Goal: Navigation & Orientation: Find specific page/section

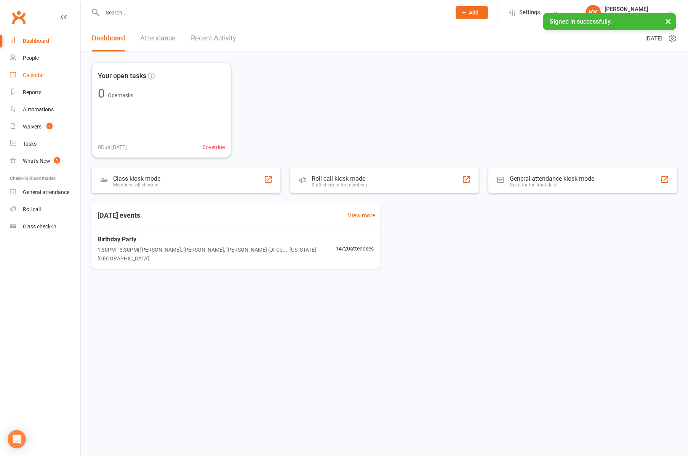
click at [29, 76] on div "Calendar" at bounding box center [33, 75] width 21 height 6
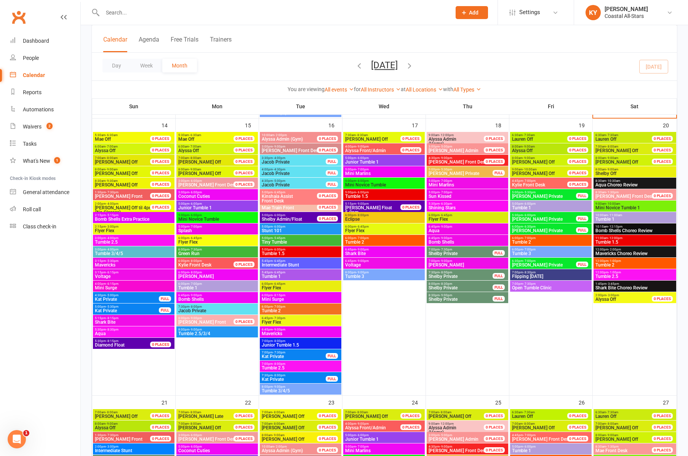
scroll to position [599, 0]
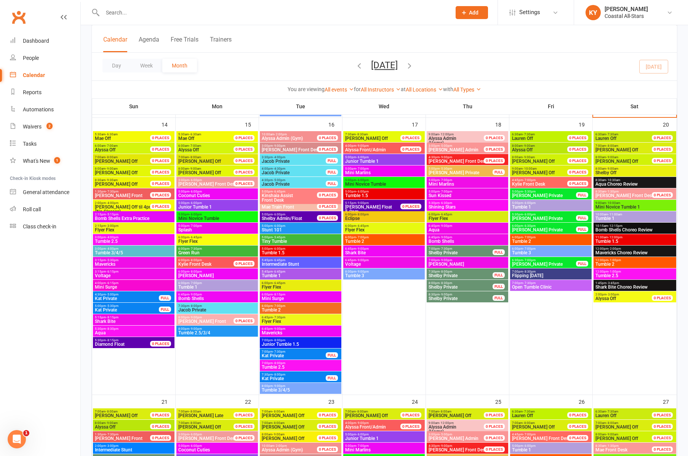
click at [113, 215] on span "- 5:15pm" at bounding box center [112, 214] width 13 height 3
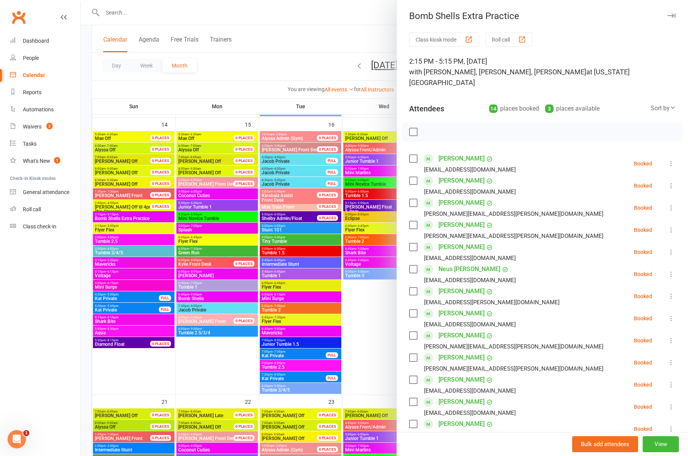
click at [112, 240] on div at bounding box center [385, 228] width 608 height 456
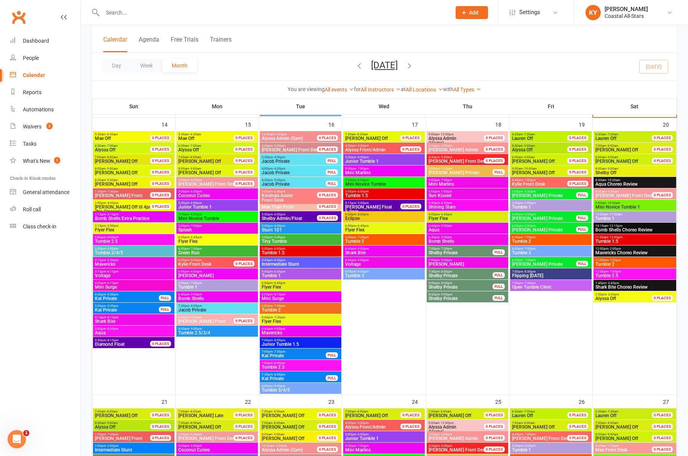
click at [112, 240] on span "Tumble 2.5" at bounding box center [134, 241] width 79 height 5
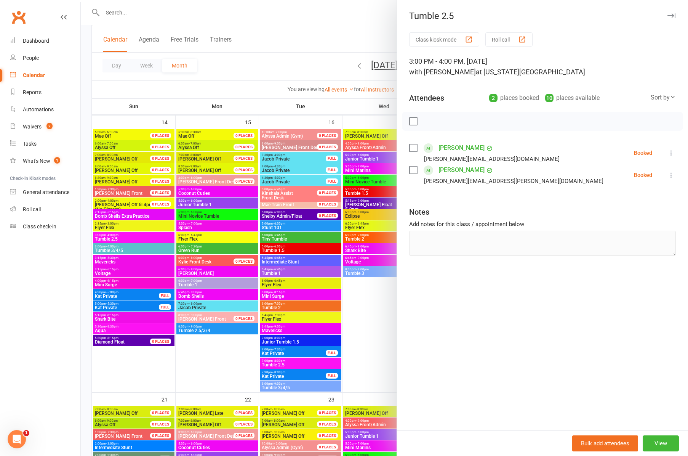
scroll to position [603, 0]
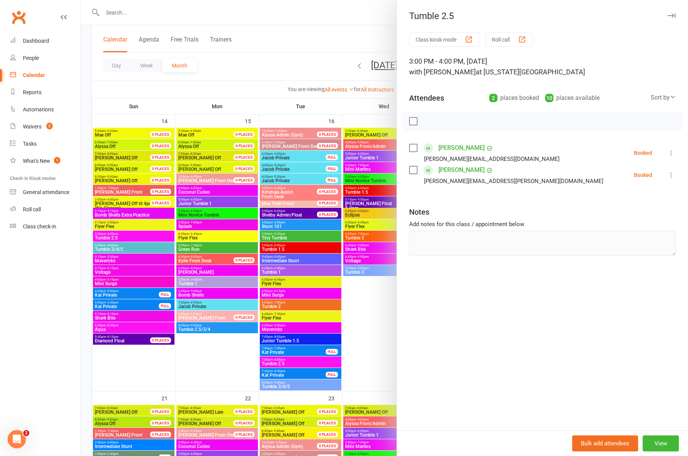
click at [110, 249] on div at bounding box center [385, 228] width 608 height 456
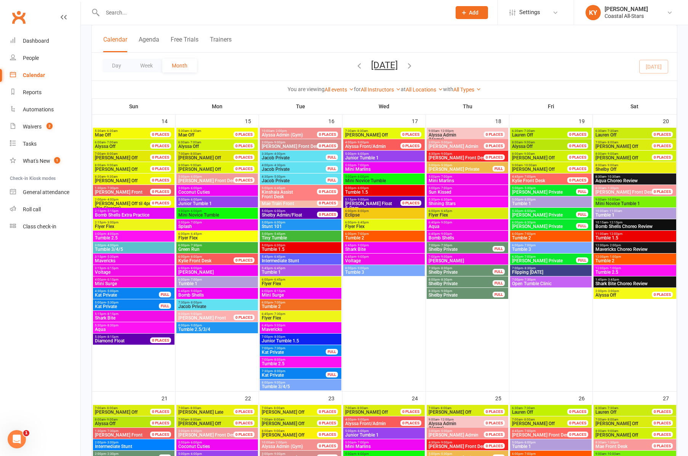
click at [110, 249] on span "Tumble 3/4/5" at bounding box center [134, 249] width 79 height 5
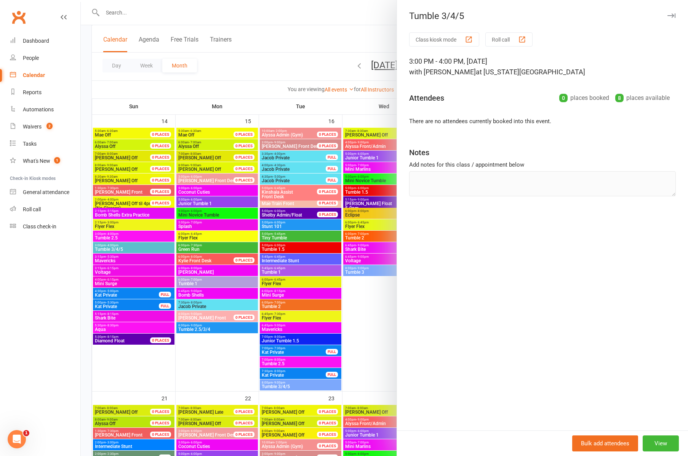
click at [111, 236] on div at bounding box center [385, 228] width 608 height 456
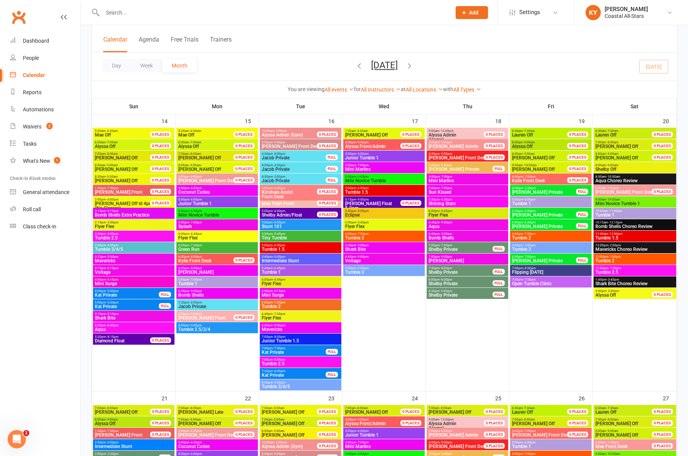
click at [111, 236] on span "Tumble 2.5" at bounding box center [134, 238] width 79 height 5
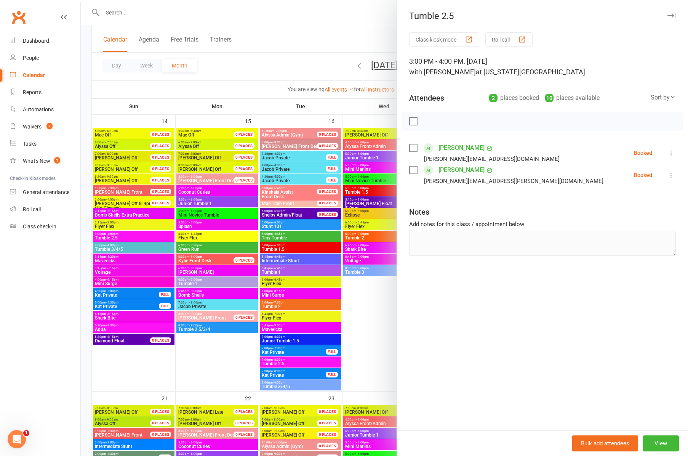
click at [114, 259] on div at bounding box center [385, 228] width 608 height 456
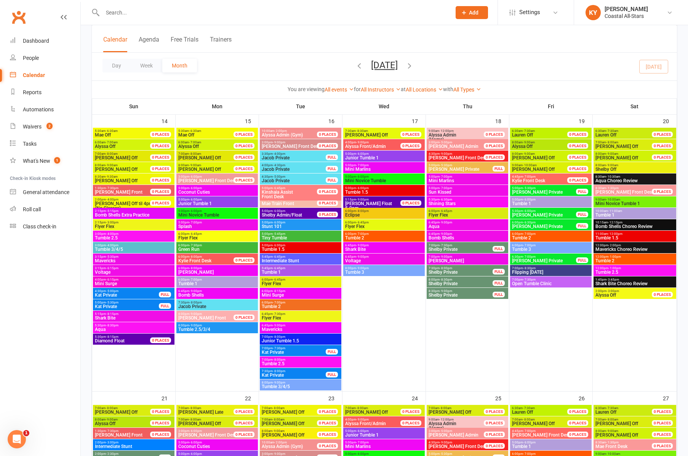
click at [114, 259] on span "Mavericks" at bounding box center [134, 260] width 79 height 5
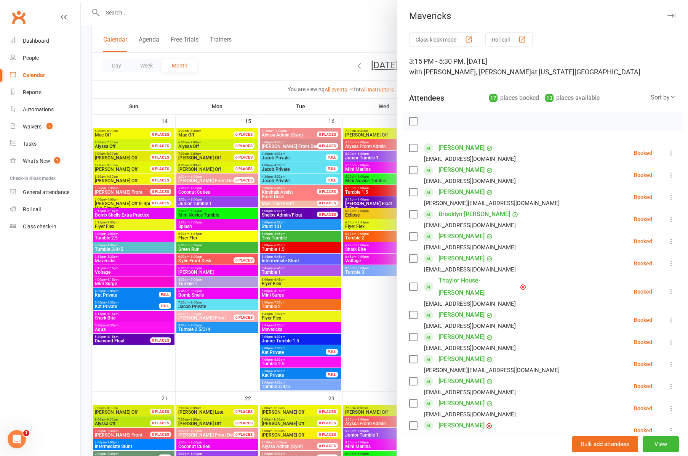
click at [673, 16] on icon "button" at bounding box center [672, 15] width 8 height 5
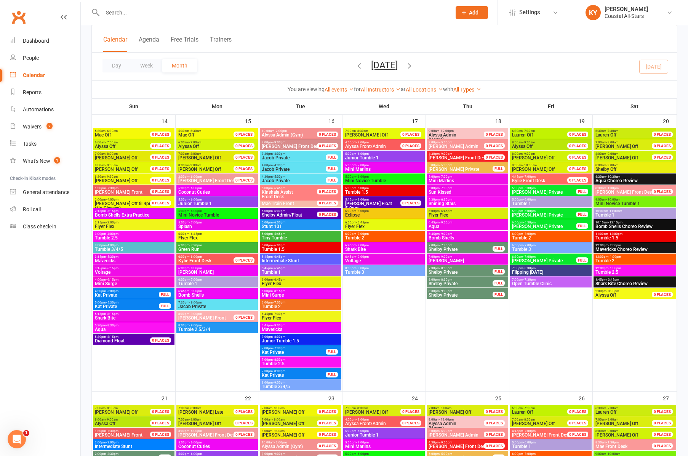
click at [106, 224] on span "Flyer Flex" at bounding box center [134, 226] width 79 height 5
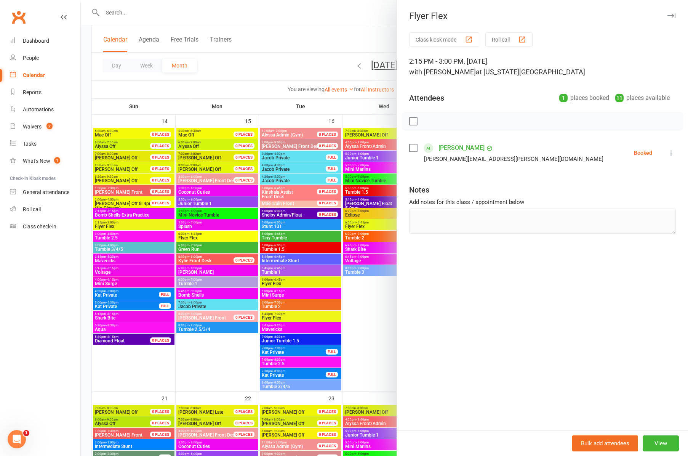
click at [196, 189] on div at bounding box center [385, 228] width 608 height 456
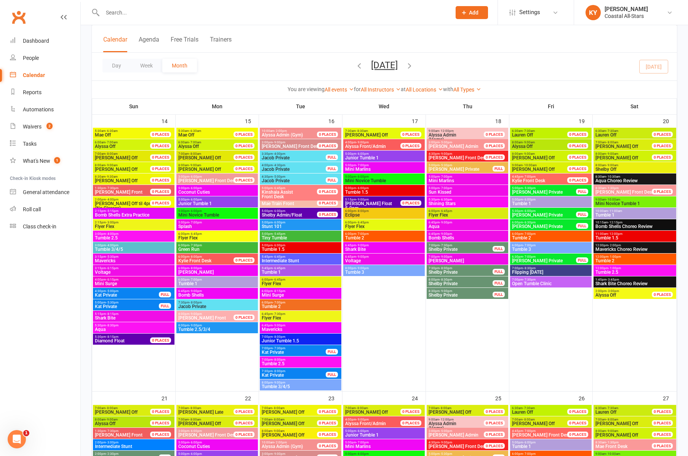
click at [196, 190] on span "Coconut Cuties" at bounding box center [217, 192] width 79 height 5
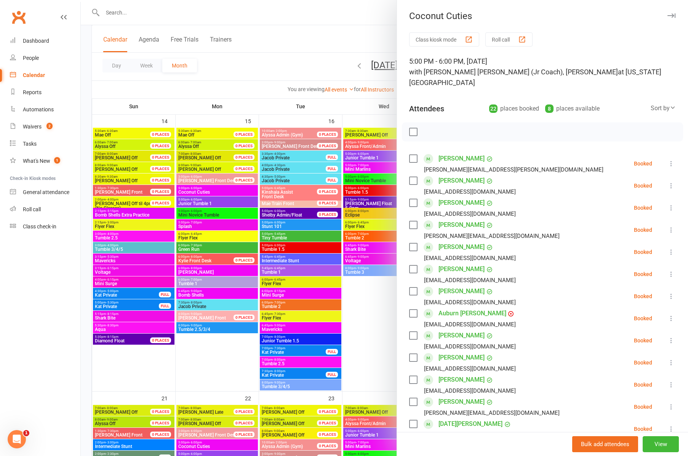
click at [197, 204] on div at bounding box center [385, 228] width 608 height 456
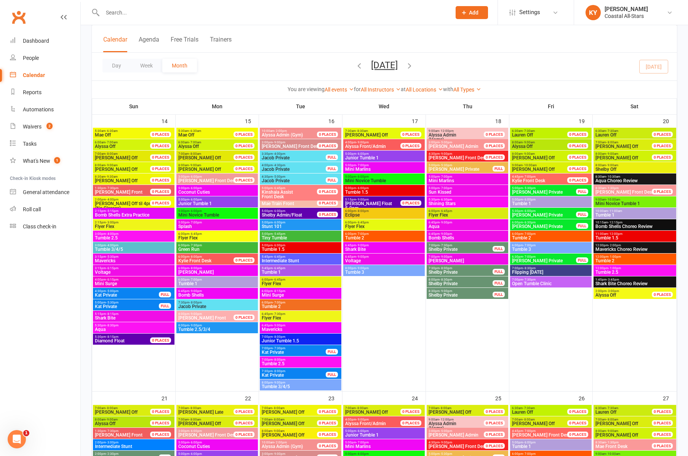
click at [197, 204] on span "Junior Tumble 1" at bounding box center [217, 203] width 79 height 5
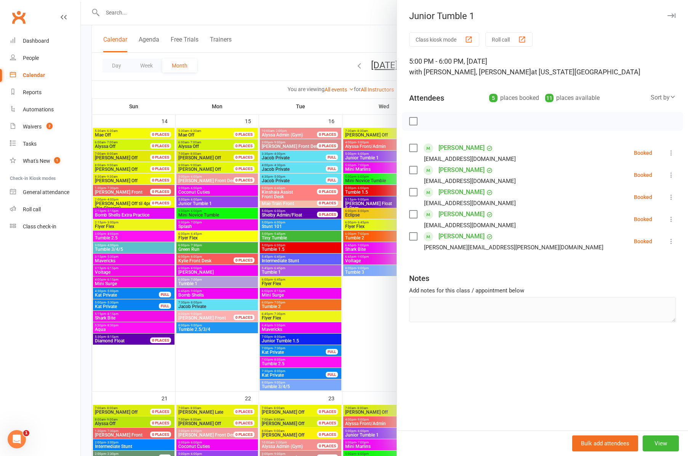
click at [208, 213] on div at bounding box center [385, 228] width 608 height 456
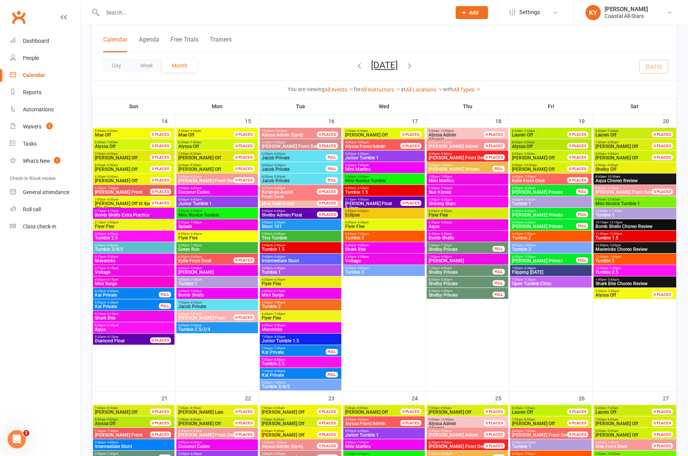
click at [208, 213] on span "Mini Novice Tumble" at bounding box center [217, 215] width 79 height 5
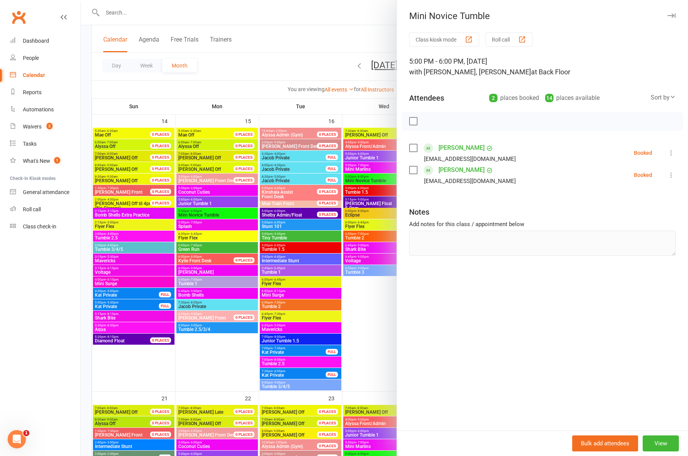
click at [200, 224] on div at bounding box center [385, 228] width 608 height 456
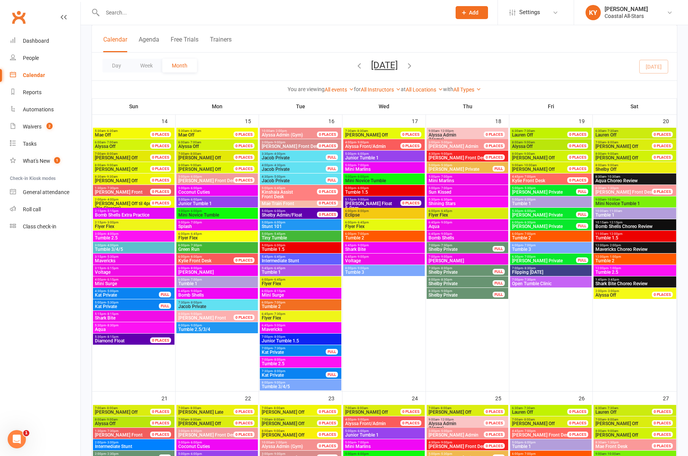
click at [200, 224] on span "Splash" at bounding box center [217, 226] width 79 height 5
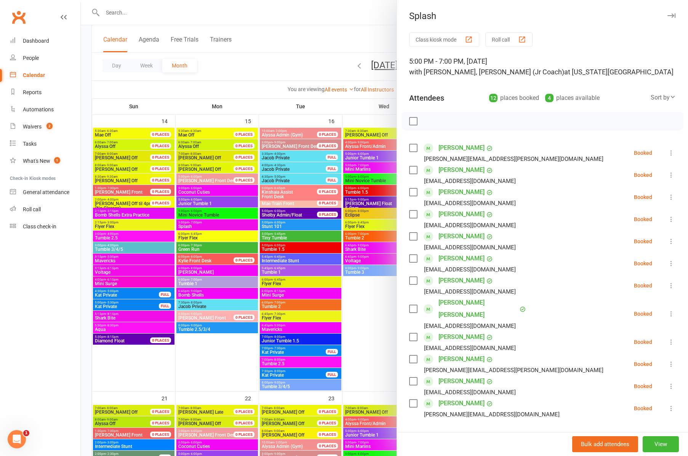
click at [194, 237] on div at bounding box center [385, 228] width 608 height 456
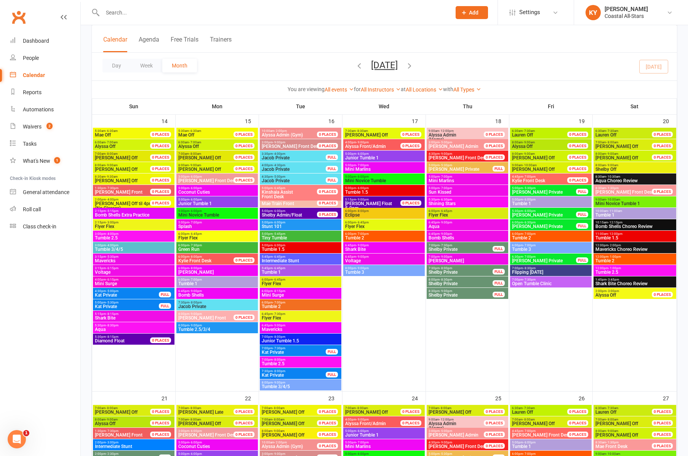
click at [194, 237] on span "Flyer Flex" at bounding box center [217, 238] width 79 height 5
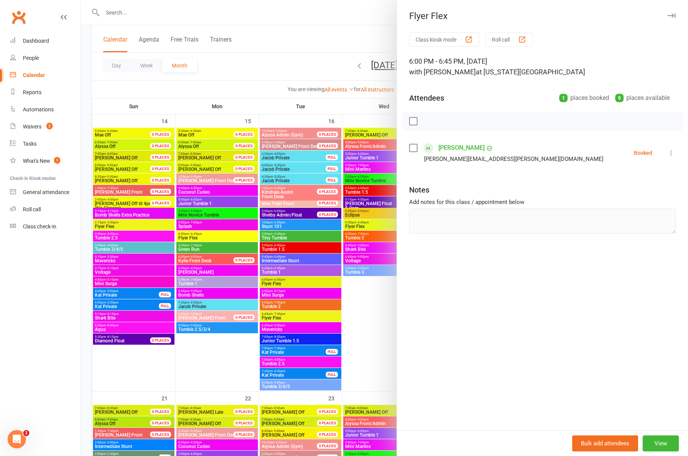
click at [191, 235] on div at bounding box center [385, 228] width 608 height 456
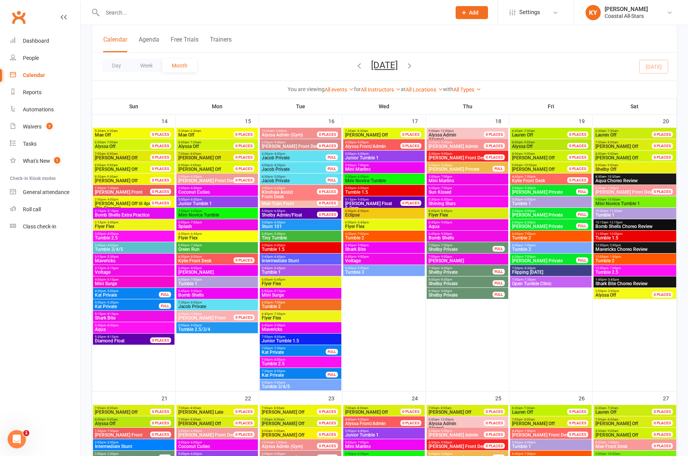
click at [189, 247] on span "Green Run" at bounding box center [217, 249] width 79 height 5
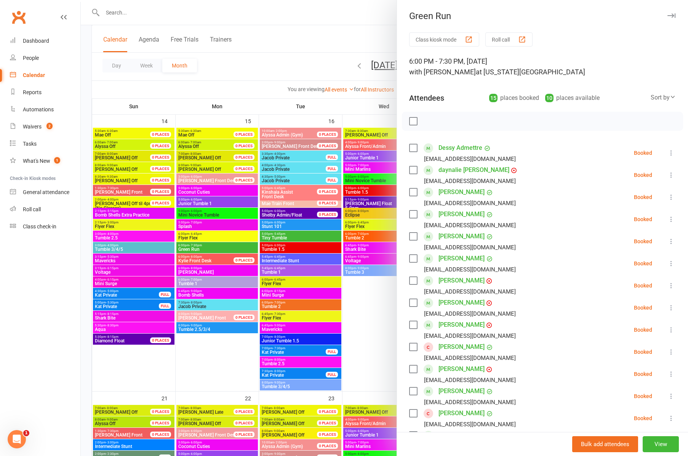
click at [194, 272] on div at bounding box center [385, 228] width 608 height 456
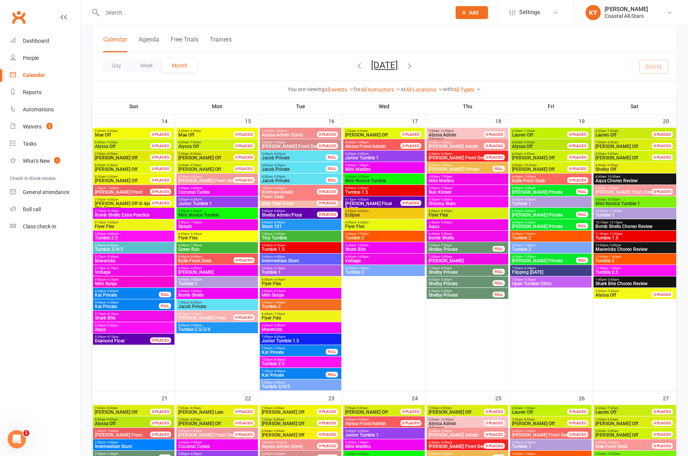
click at [193, 282] on span "Tumble 1" at bounding box center [217, 283] width 79 height 5
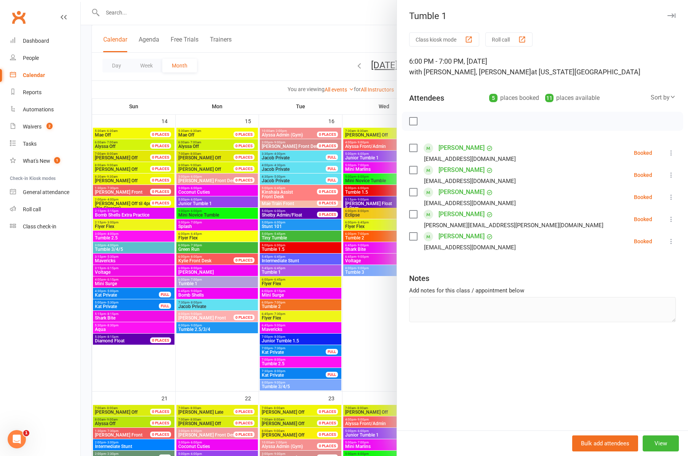
click at [193, 330] on div at bounding box center [385, 228] width 608 height 456
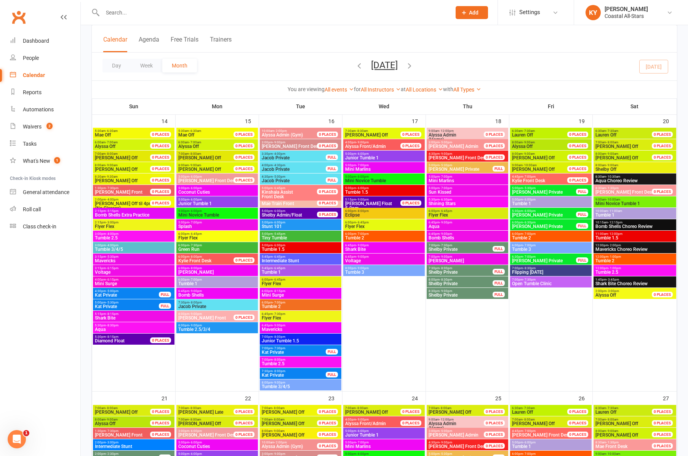
click at [193, 330] on span "Tumble 2.5/3/4" at bounding box center [217, 329] width 79 height 5
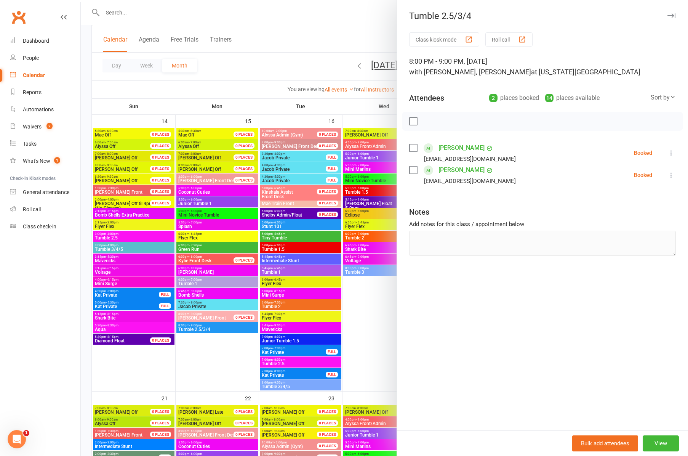
click at [673, 14] on icon "button" at bounding box center [672, 15] width 8 height 5
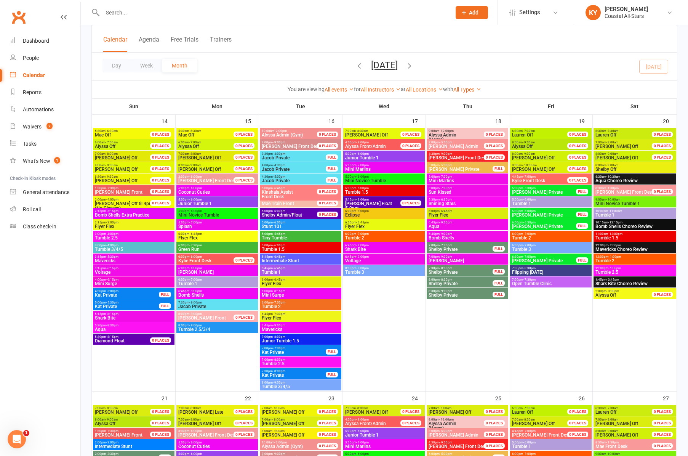
click at [285, 224] on span "Stunt 101" at bounding box center [300, 226] width 79 height 5
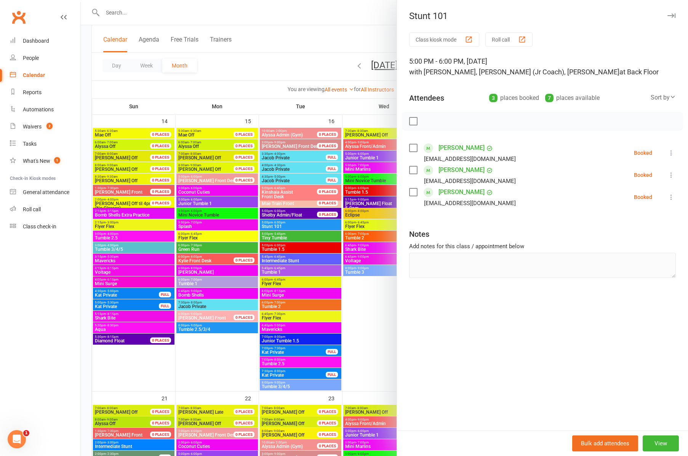
click at [290, 236] on div at bounding box center [385, 228] width 608 height 456
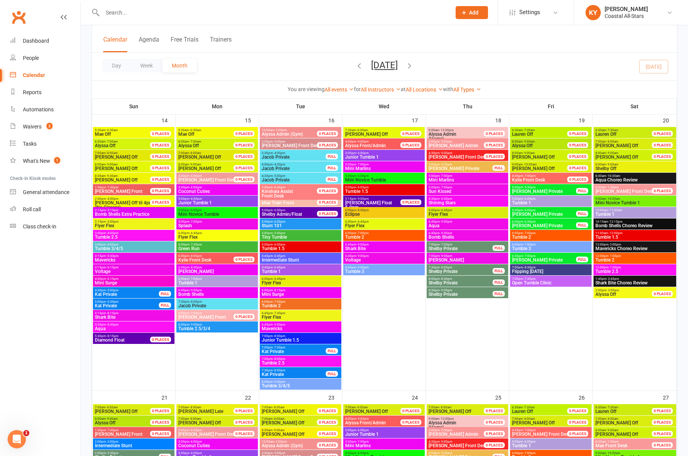
scroll to position [601, 0]
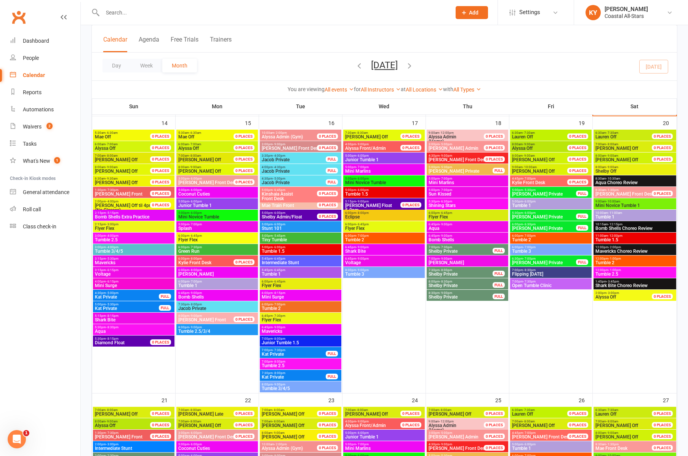
click at [290, 236] on span "5:00pm - 5:45pm" at bounding box center [300, 235] width 79 height 3
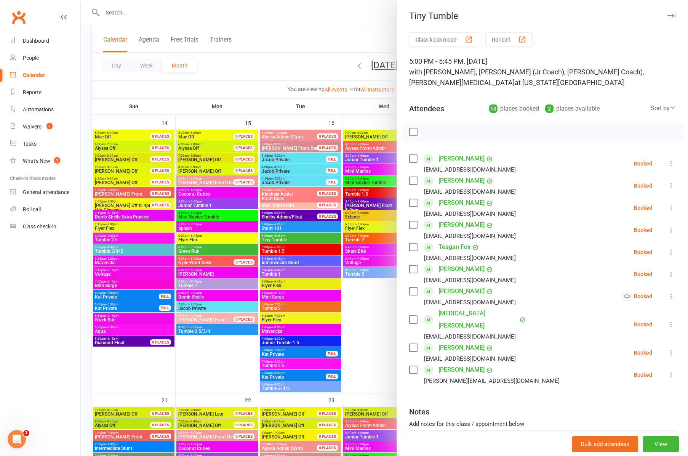
click at [272, 249] on div at bounding box center [385, 228] width 608 height 456
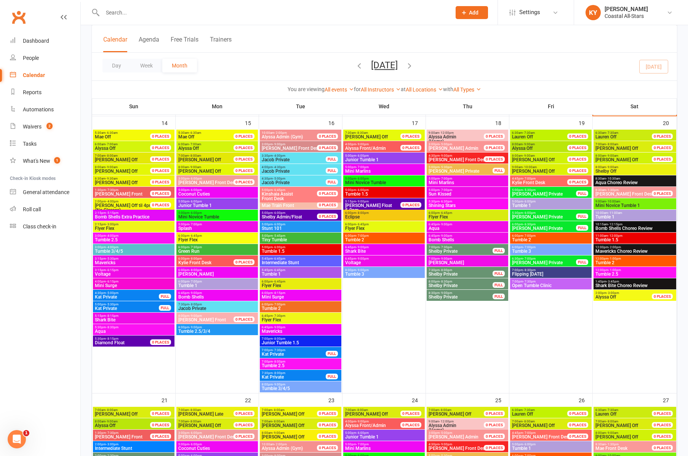
click at [272, 249] on span "Tumble 1.5" at bounding box center [300, 251] width 79 height 5
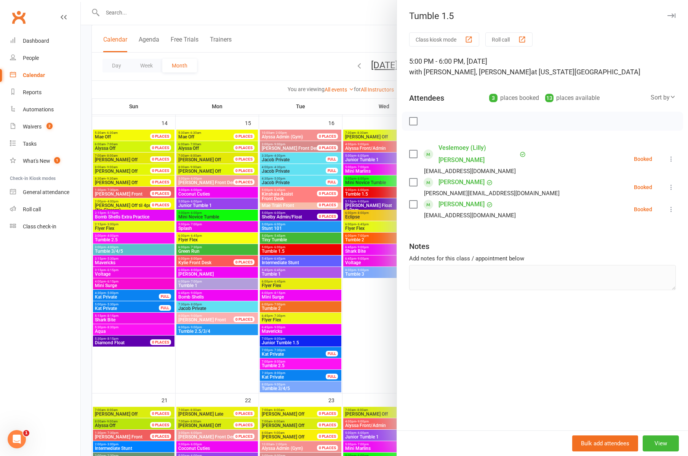
click at [277, 272] on div at bounding box center [385, 228] width 608 height 456
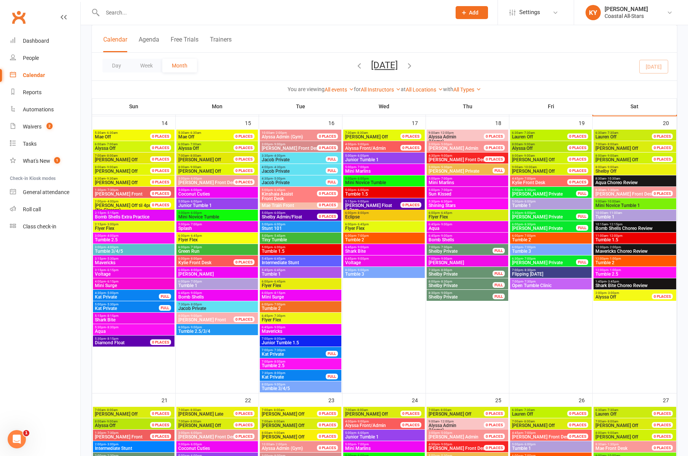
click at [277, 272] on span "Tumble 1" at bounding box center [300, 274] width 79 height 5
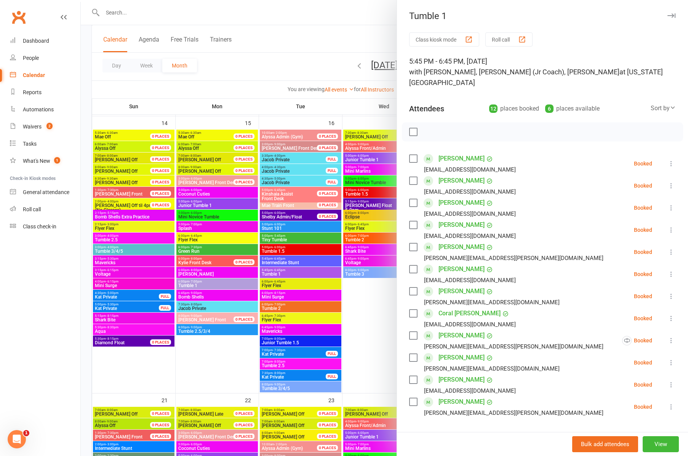
click at [277, 262] on div at bounding box center [385, 228] width 608 height 456
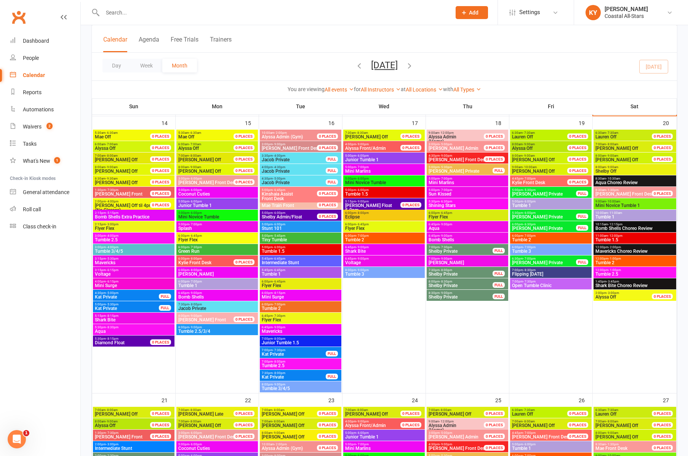
click at [277, 262] on span "Intermediate Stunt" at bounding box center [300, 262] width 79 height 5
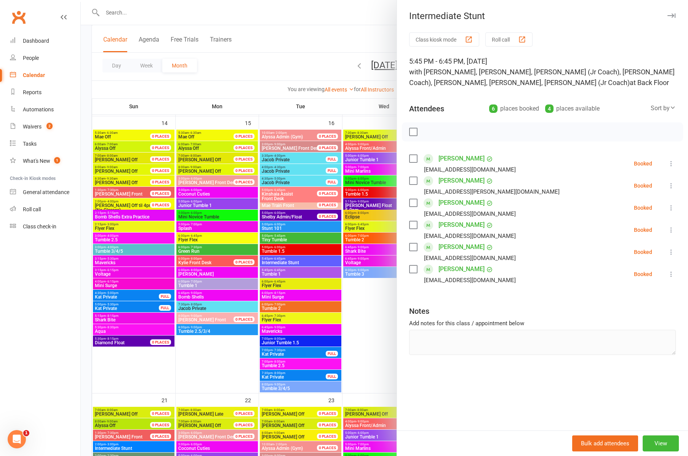
click at [273, 305] on div at bounding box center [385, 228] width 608 height 456
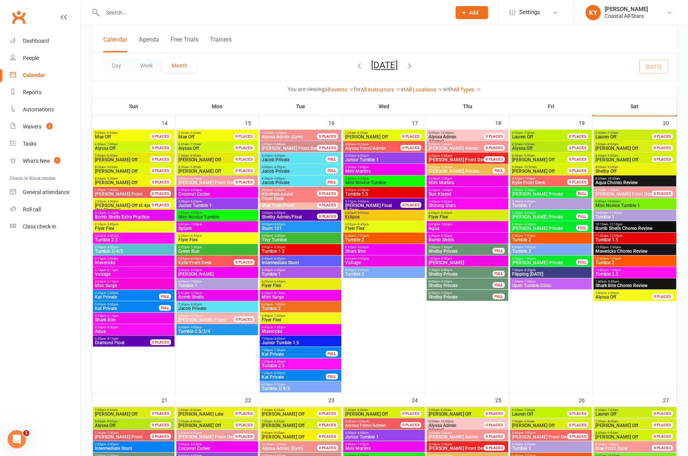
click at [273, 305] on span "- 7:00pm" at bounding box center [279, 304] width 13 height 3
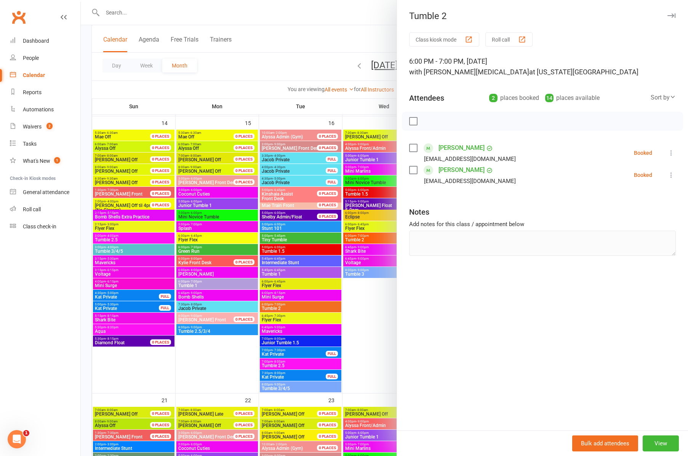
click at [275, 281] on div at bounding box center [385, 228] width 608 height 456
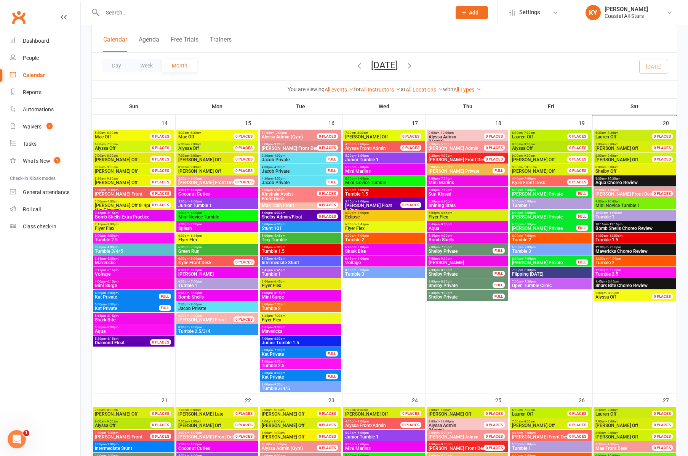
click at [275, 281] on span "- 6:45pm" at bounding box center [279, 281] width 13 height 3
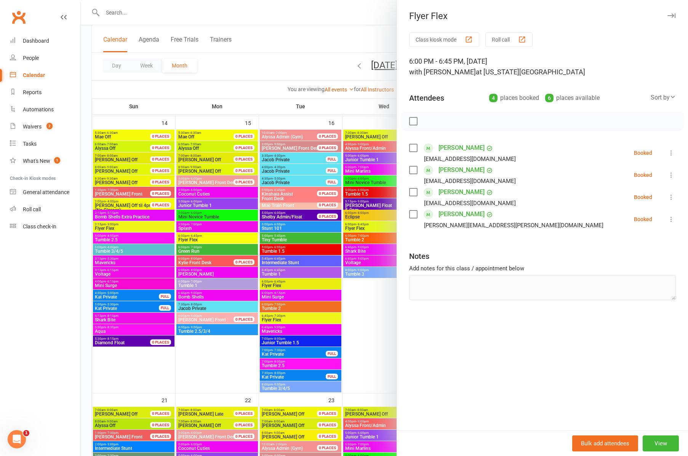
click at [274, 297] on div at bounding box center [385, 228] width 608 height 456
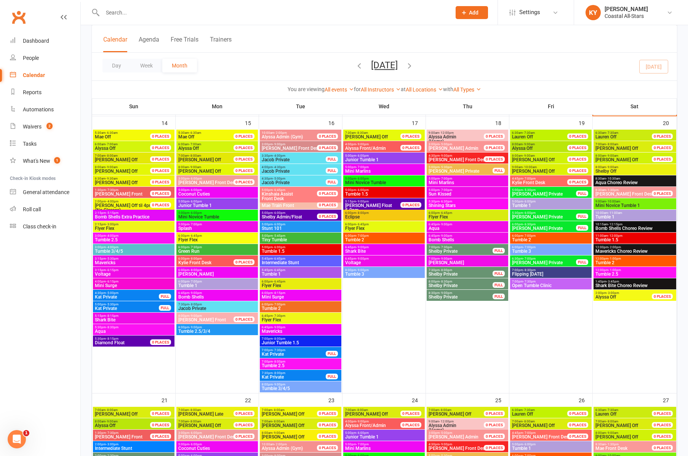
click at [274, 297] on span "Mini Surge" at bounding box center [300, 297] width 79 height 5
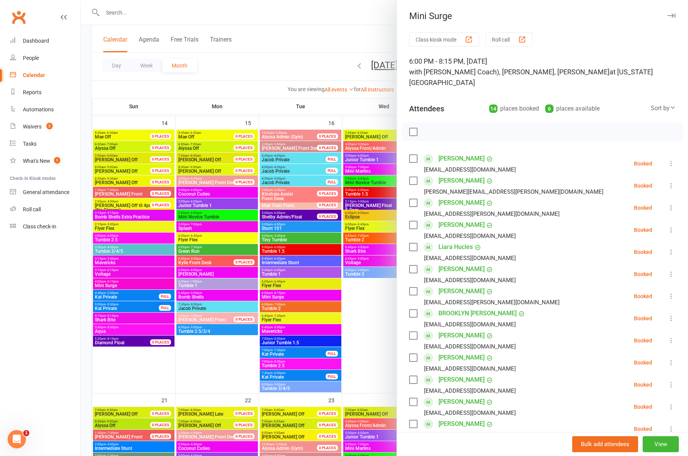
click at [279, 306] on div at bounding box center [385, 228] width 608 height 456
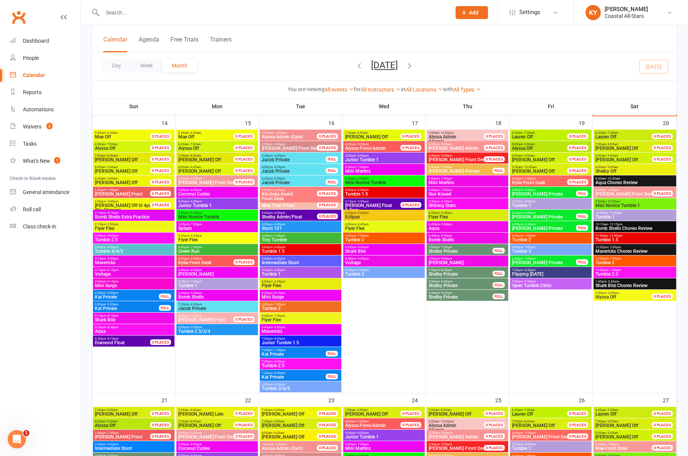
click at [279, 306] on div at bounding box center [385, 228] width 608 height 456
click at [279, 306] on span "Tumble 2" at bounding box center [300, 308] width 79 height 5
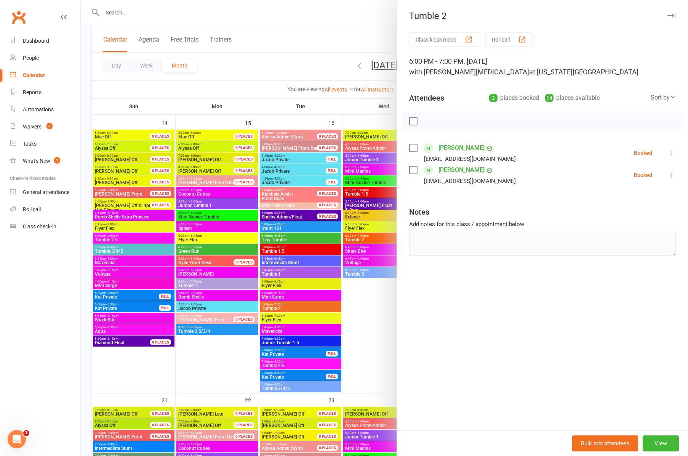
click at [278, 319] on div at bounding box center [385, 228] width 608 height 456
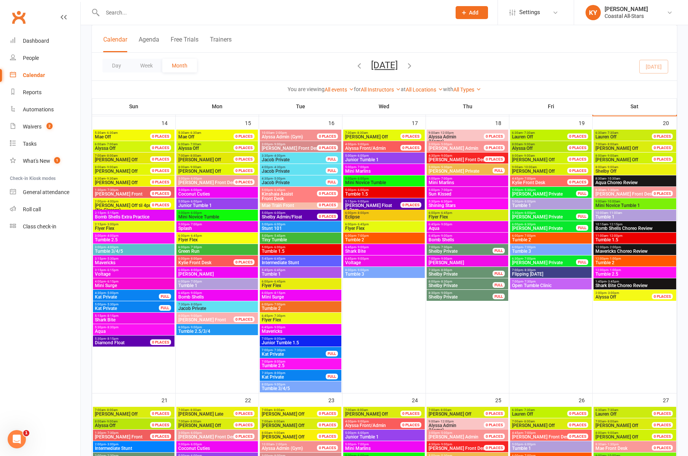
click at [278, 319] on div at bounding box center [385, 228] width 608 height 456
click at [278, 319] on span "Flyer Flex" at bounding box center [300, 319] width 79 height 5
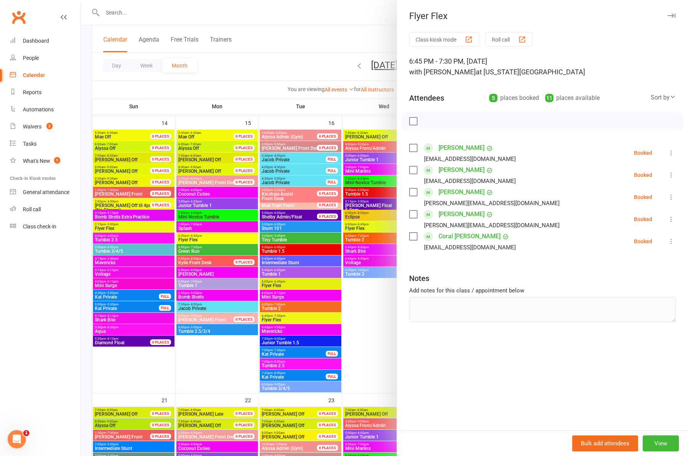
click at [278, 330] on div at bounding box center [385, 228] width 608 height 456
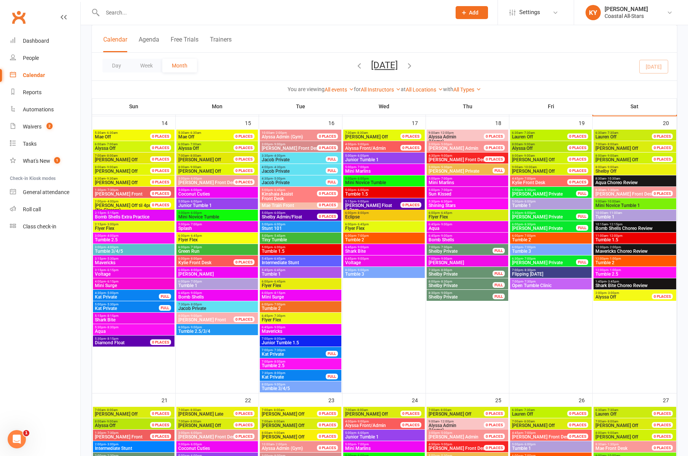
click at [278, 330] on span "Mavericks" at bounding box center [300, 331] width 79 height 5
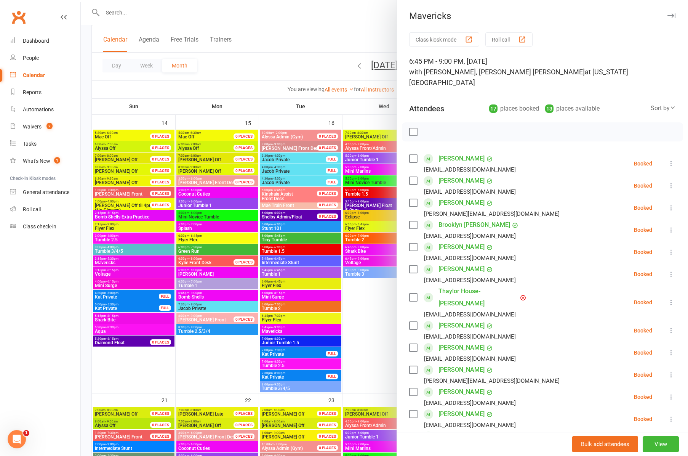
click at [284, 342] on div at bounding box center [385, 228] width 608 height 456
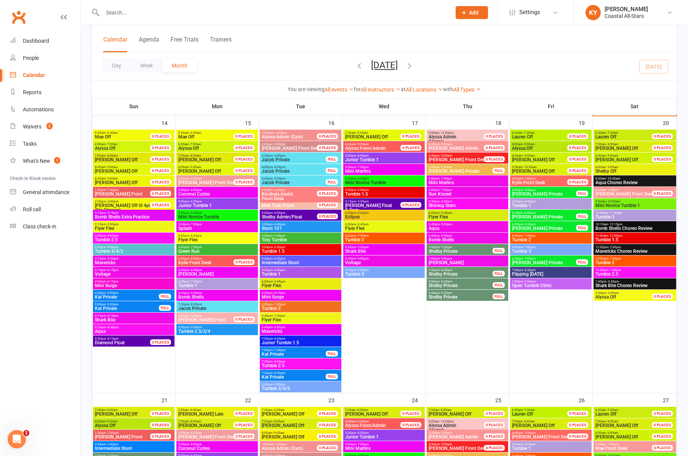
click at [284, 342] on span "Junior Tumble 1.5" at bounding box center [300, 342] width 79 height 5
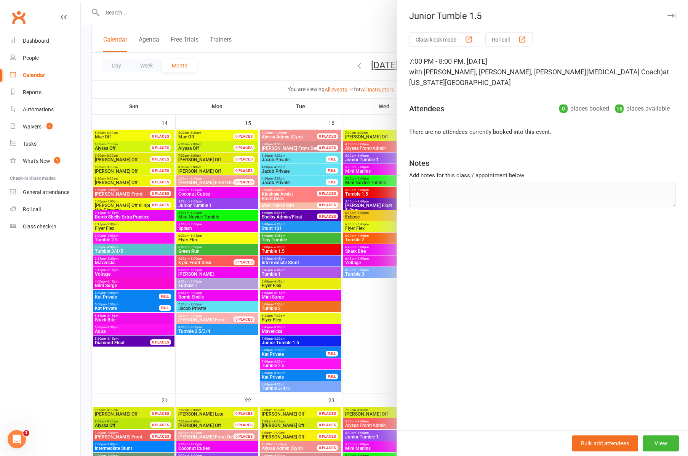
click at [279, 363] on div at bounding box center [385, 228] width 608 height 456
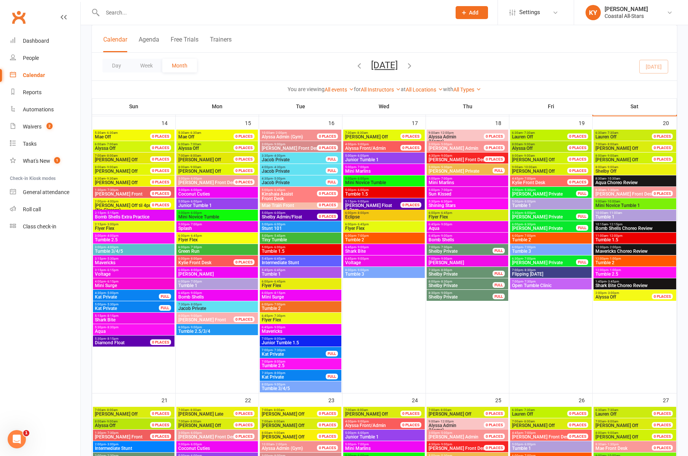
click at [279, 363] on span "Tumble 2.5" at bounding box center [300, 365] width 79 height 5
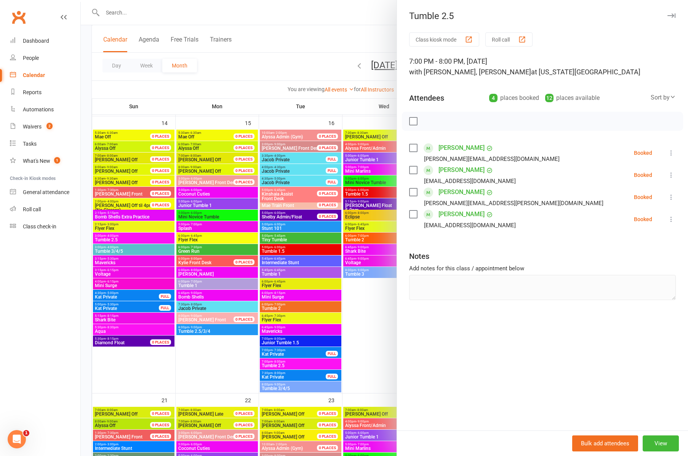
click at [281, 388] on div at bounding box center [385, 228] width 608 height 456
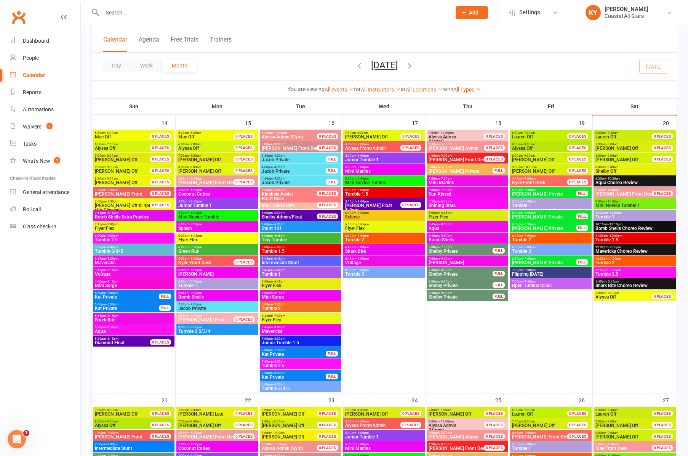
click at [281, 388] on span "Tumble 3/4/5" at bounding box center [300, 388] width 79 height 5
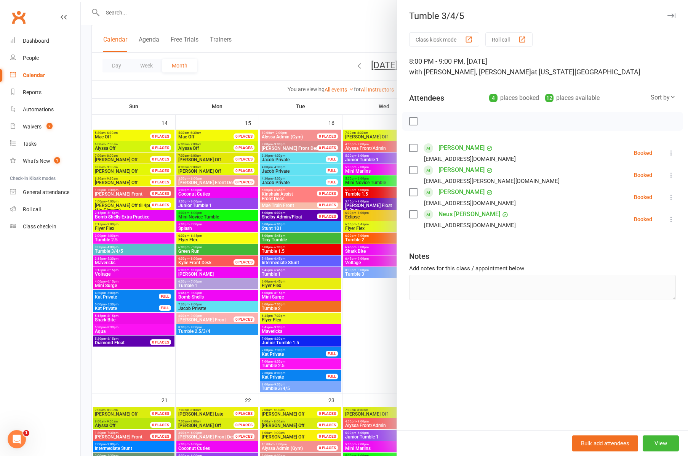
click at [673, 15] on icon "button" at bounding box center [672, 15] width 8 height 5
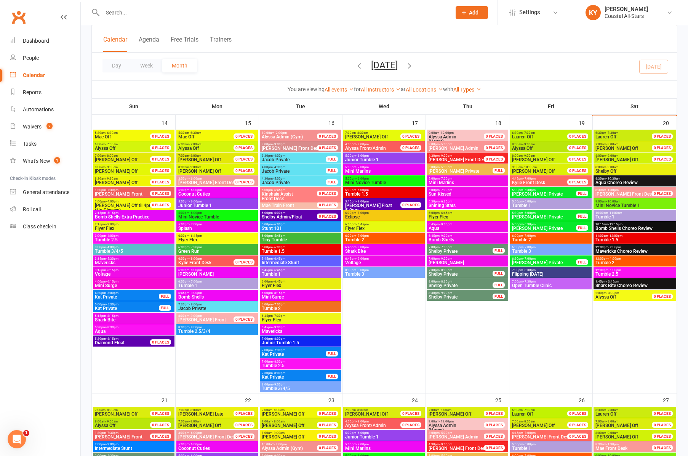
click at [364, 158] on span "Junior Tumble 1" at bounding box center [384, 159] width 79 height 5
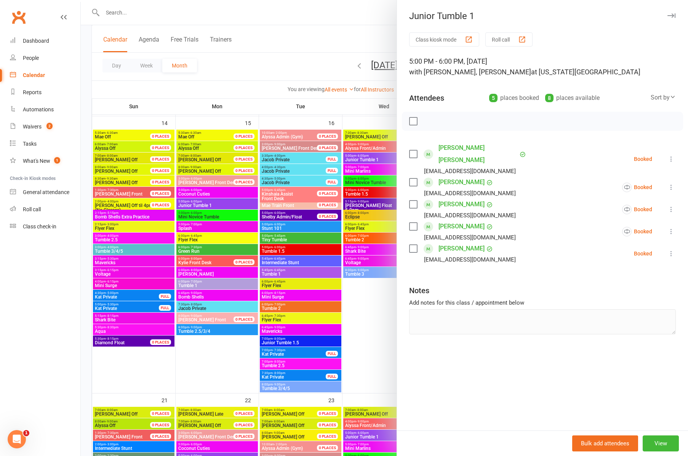
click at [370, 171] on div at bounding box center [385, 228] width 608 height 456
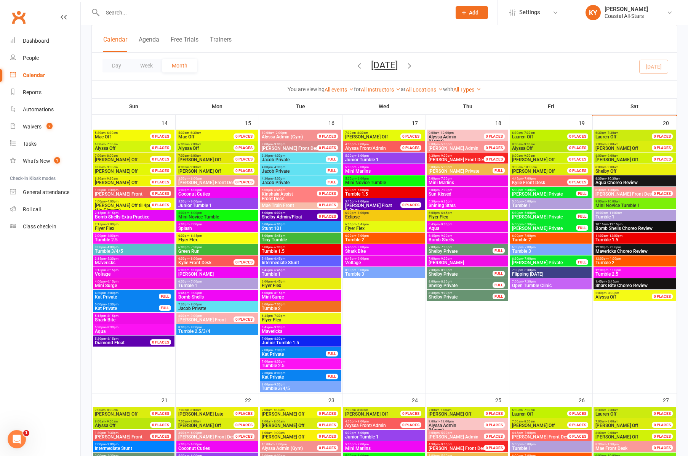
click at [371, 171] on span "Mini Marlins" at bounding box center [384, 171] width 79 height 5
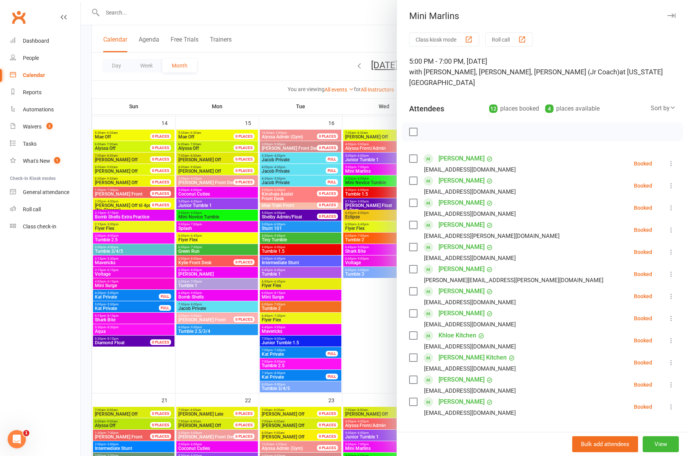
click at [365, 182] on div at bounding box center [385, 228] width 608 height 456
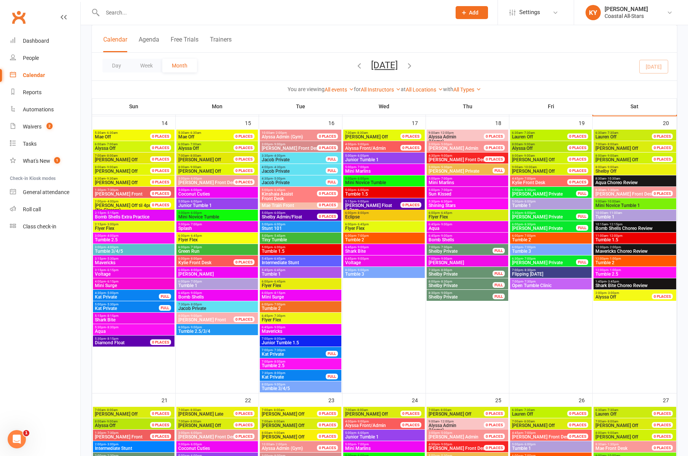
click at [365, 182] on div at bounding box center [385, 228] width 608 height 456
click at [365, 182] on span "Mini Novice Tumble" at bounding box center [384, 182] width 79 height 5
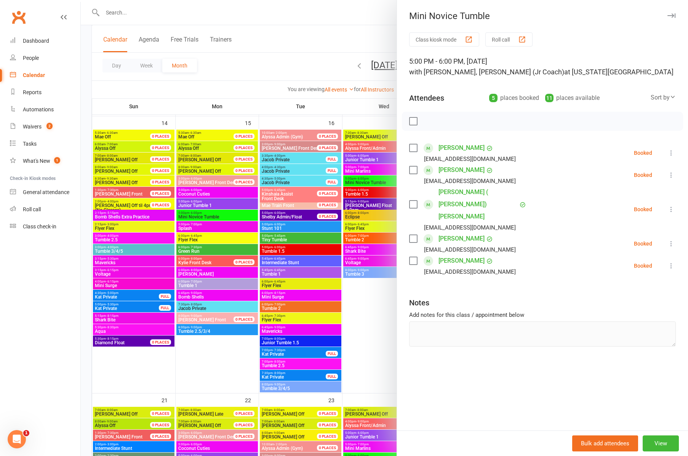
click at [367, 194] on div at bounding box center [385, 228] width 608 height 456
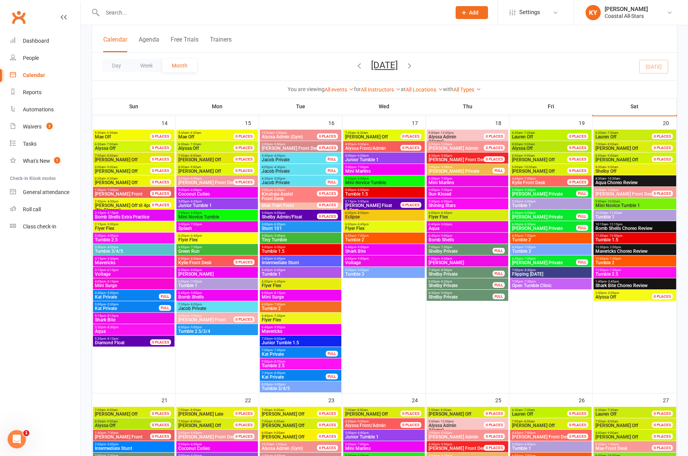
click at [367, 194] on span "Tumble 1.5" at bounding box center [384, 194] width 79 height 5
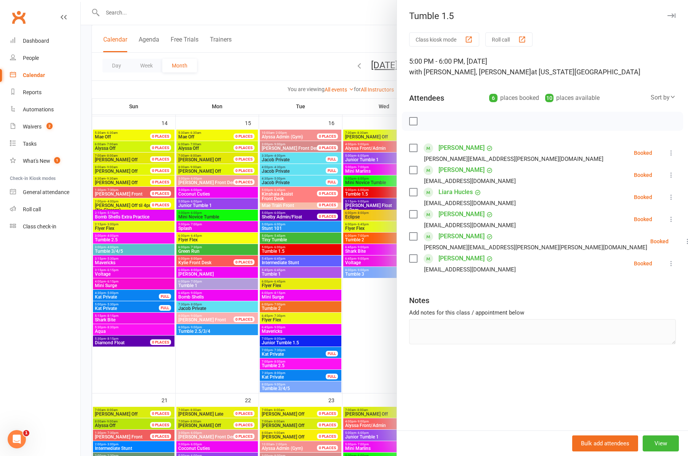
click at [673, 16] on icon "button" at bounding box center [672, 15] width 8 height 5
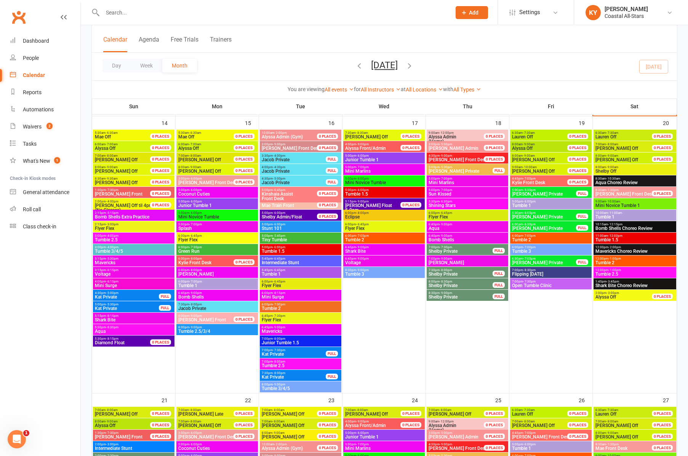
click at [351, 216] on span "Eclipse" at bounding box center [384, 217] width 79 height 5
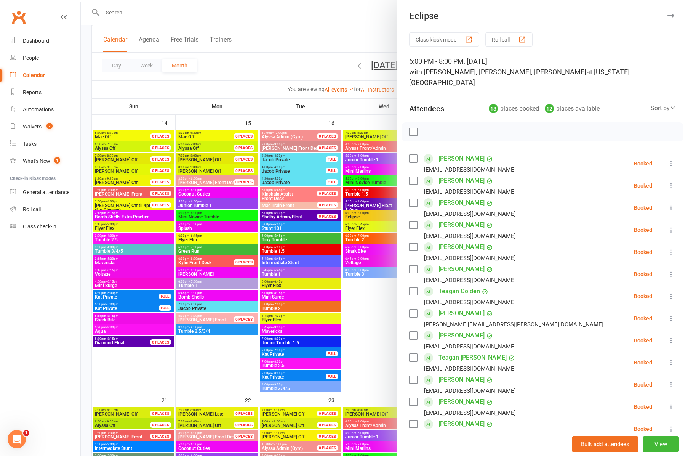
click at [356, 228] on div at bounding box center [385, 228] width 608 height 456
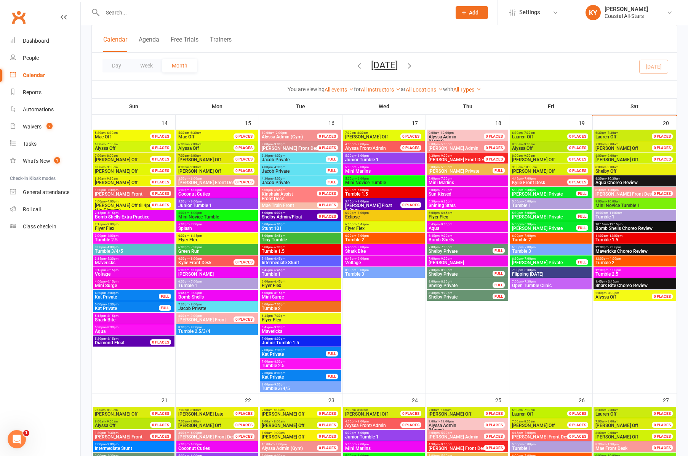
click at [356, 228] on span "Flyer Flex" at bounding box center [384, 228] width 79 height 5
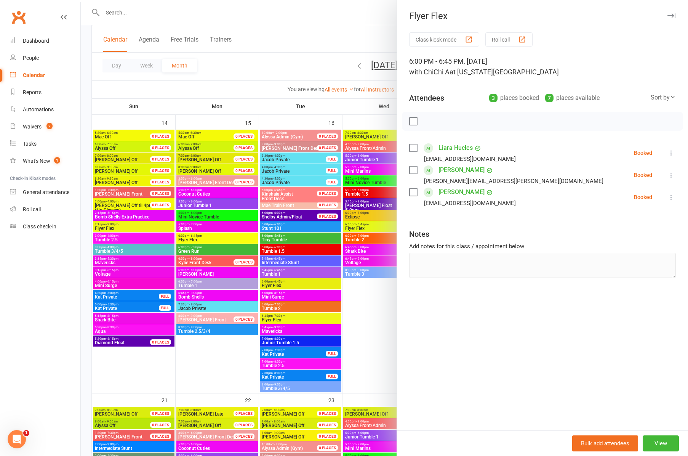
click at [356, 238] on div at bounding box center [385, 228] width 608 height 456
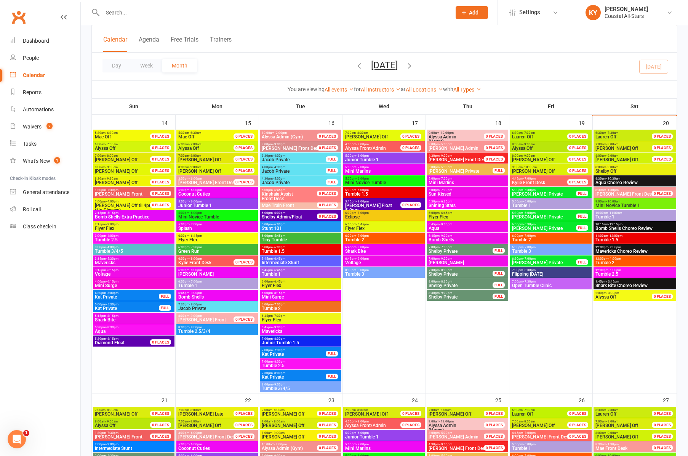
click at [356, 238] on span "Tumble 2" at bounding box center [384, 239] width 79 height 5
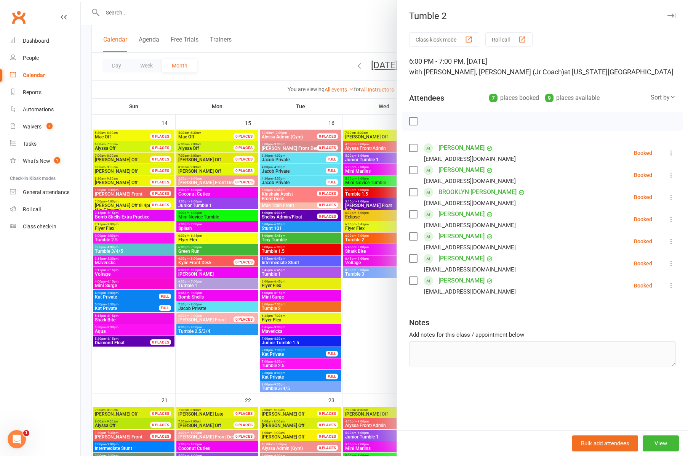
click at [357, 261] on div at bounding box center [385, 228] width 608 height 456
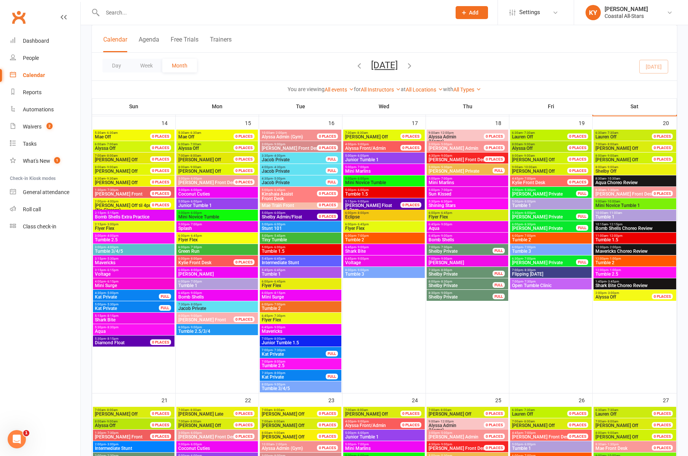
click at [357, 261] on span "Voltage" at bounding box center [384, 262] width 79 height 5
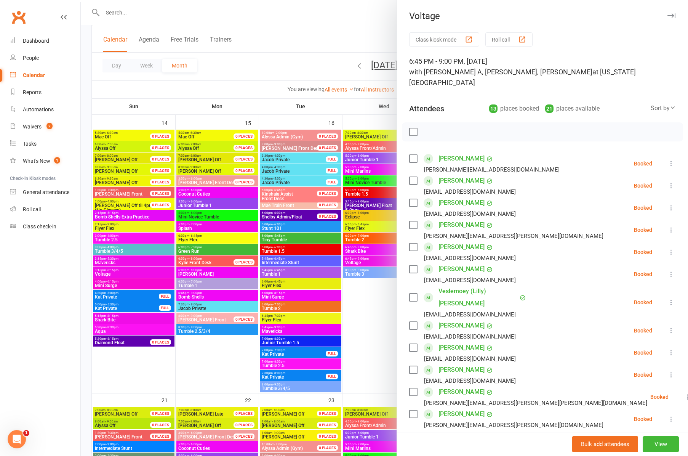
click at [354, 272] on div at bounding box center [385, 228] width 608 height 456
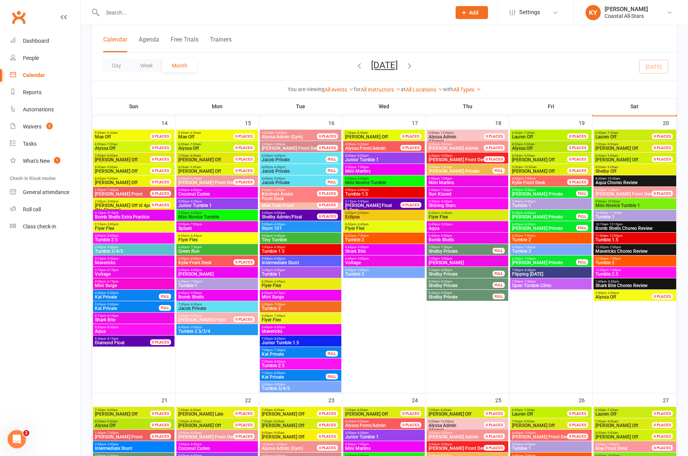
click at [354, 272] on span "Tumble 3" at bounding box center [384, 274] width 79 height 5
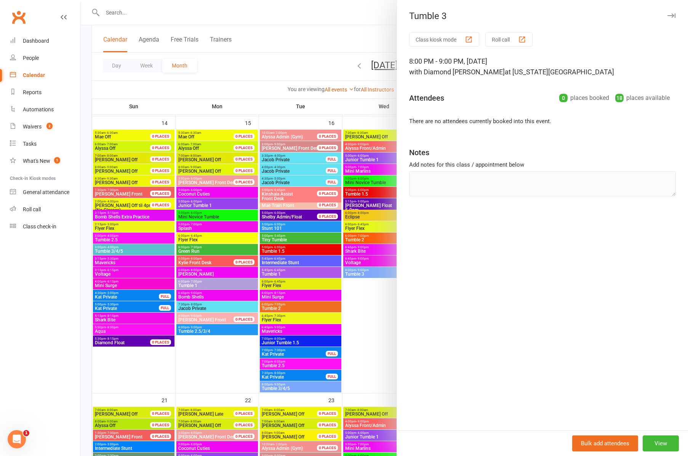
click at [675, 15] on icon "button" at bounding box center [672, 15] width 8 height 5
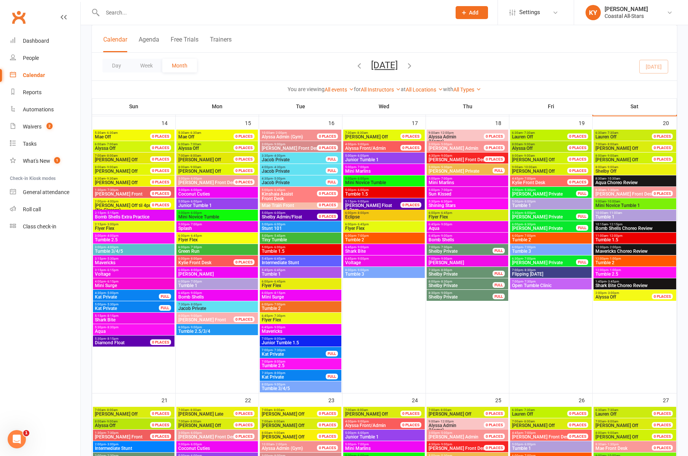
click at [447, 181] on span "Mini Marlins" at bounding box center [467, 182] width 79 height 5
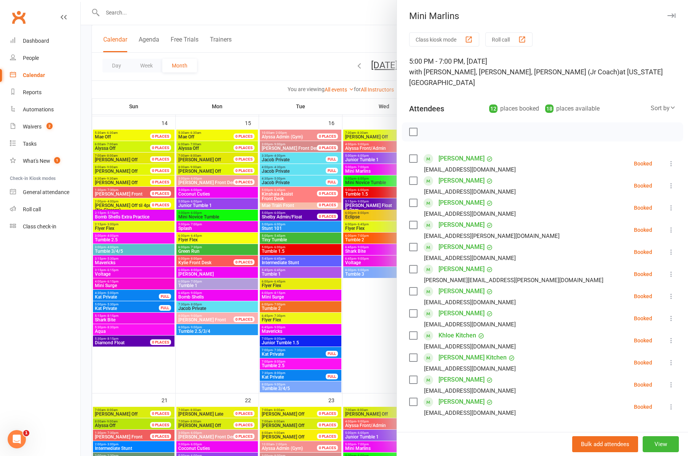
click at [674, 16] on icon "button" at bounding box center [672, 15] width 8 height 5
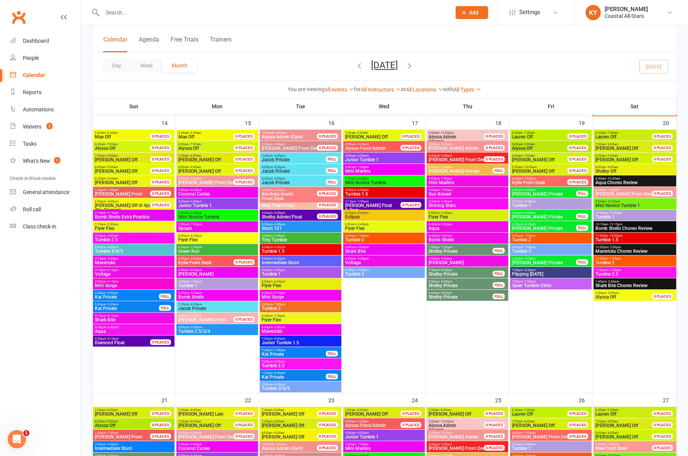
click at [436, 202] on span "5:30pm - 6:30pm" at bounding box center [467, 201] width 79 height 3
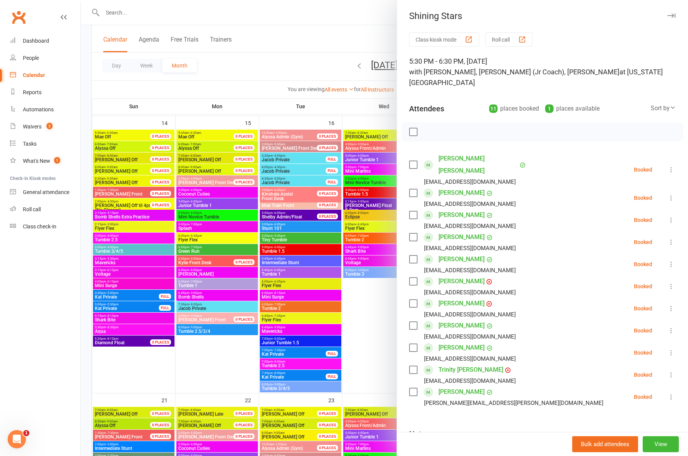
click at [668, 14] on icon "button" at bounding box center [672, 15] width 8 height 5
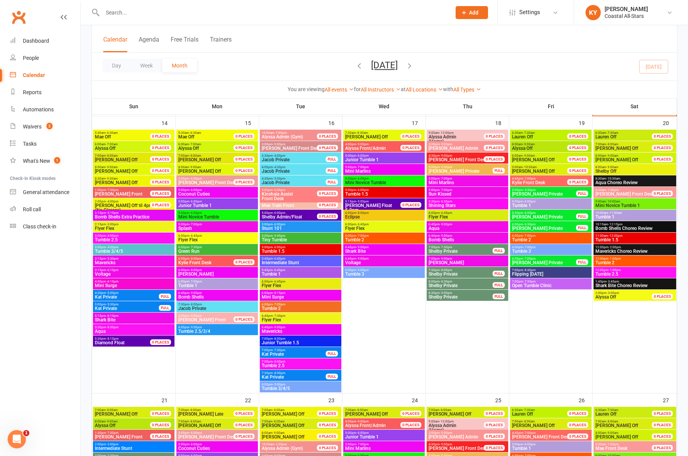
click at [444, 215] on span "Flyer Flex" at bounding box center [467, 217] width 79 height 5
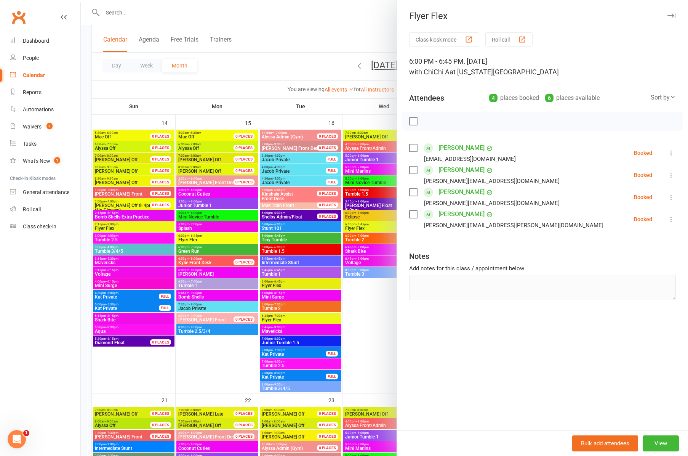
click at [670, 16] on icon "button" at bounding box center [672, 15] width 8 height 5
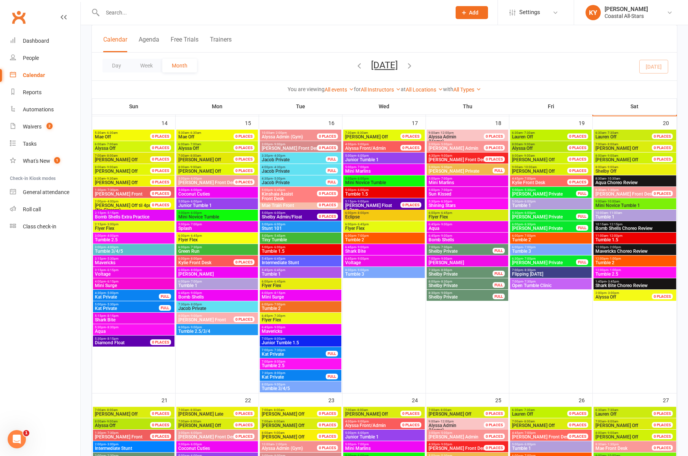
click at [441, 227] on span "Aqua" at bounding box center [467, 228] width 79 height 5
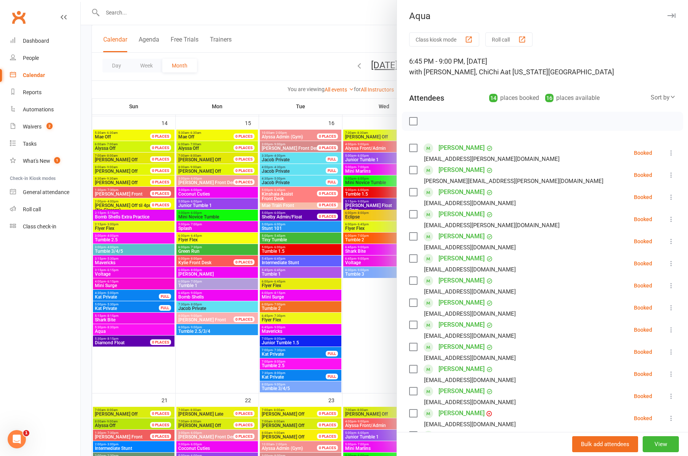
click at [672, 15] on icon "button" at bounding box center [672, 15] width 8 height 5
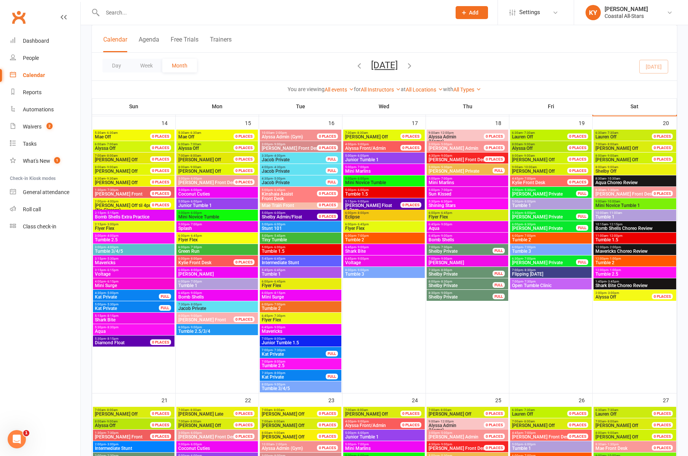
click at [432, 235] on span "6:45pm - 9:00pm" at bounding box center [467, 235] width 79 height 3
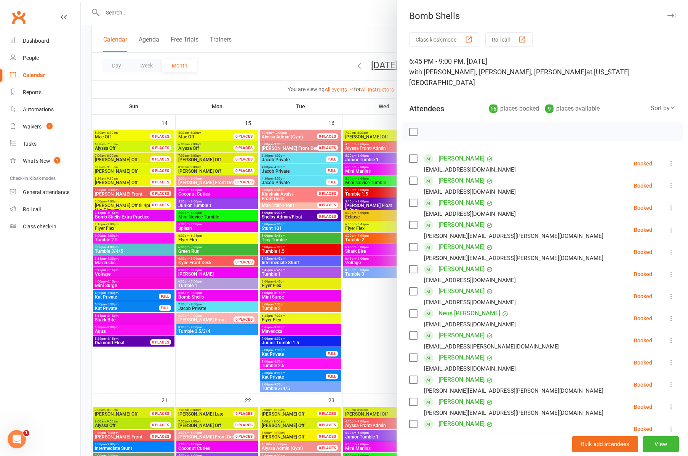
click at [673, 13] on icon "button" at bounding box center [672, 15] width 8 height 5
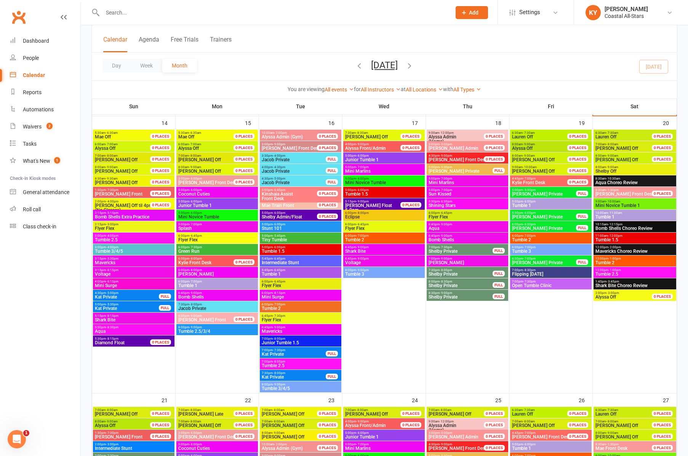
click at [517, 202] on span "5:00pm - 6:00pm" at bounding box center [551, 201] width 79 height 3
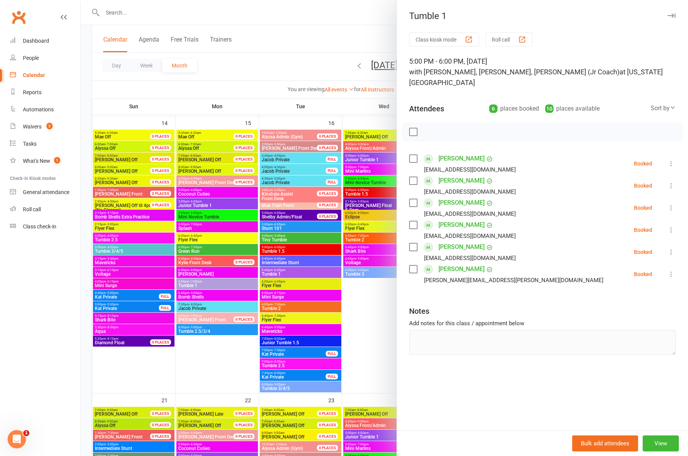
click at [674, 14] on icon "button" at bounding box center [672, 15] width 8 height 5
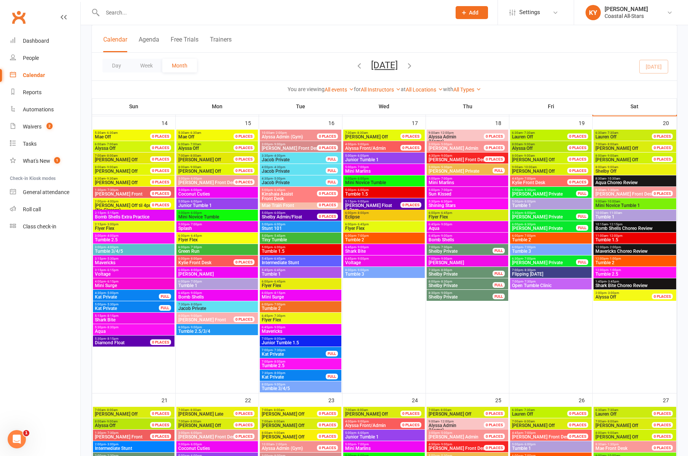
click at [530, 239] on span "Tumble 2" at bounding box center [551, 239] width 79 height 5
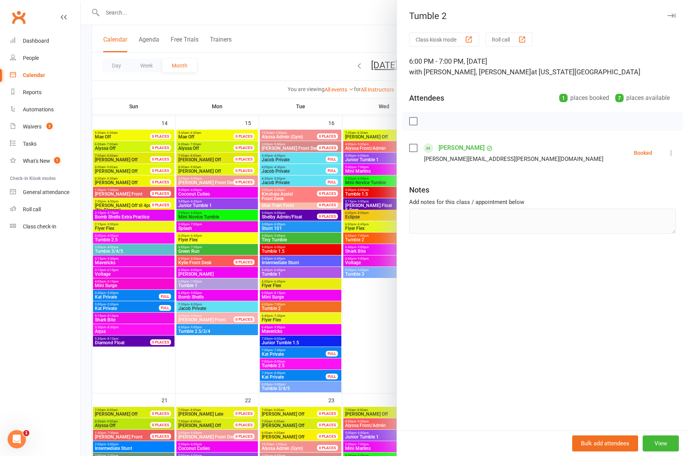
click at [668, 16] on icon "button" at bounding box center [672, 15] width 8 height 5
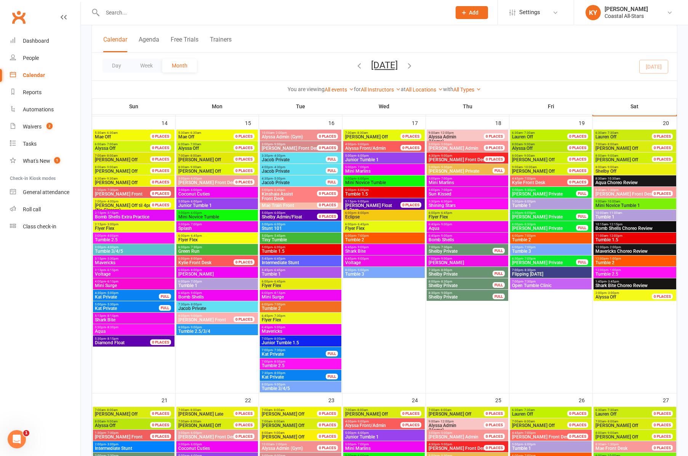
click at [522, 250] on span "Tumble 3" at bounding box center [551, 251] width 79 height 5
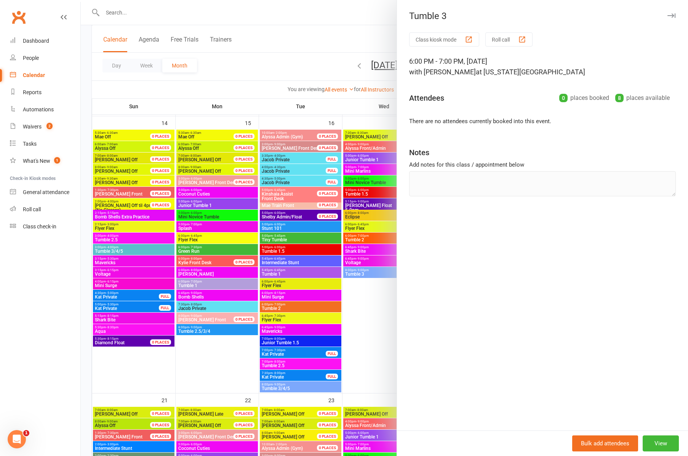
click at [672, 16] on icon "button" at bounding box center [672, 15] width 8 height 5
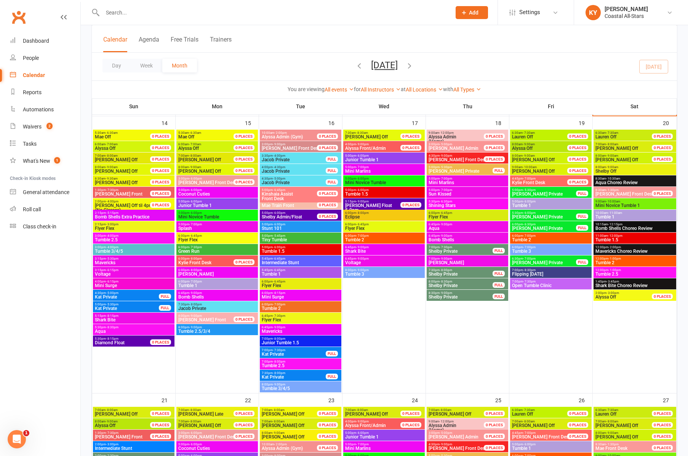
click at [542, 282] on span "7:00pm - 7:30pm" at bounding box center [551, 281] width 79 height 3
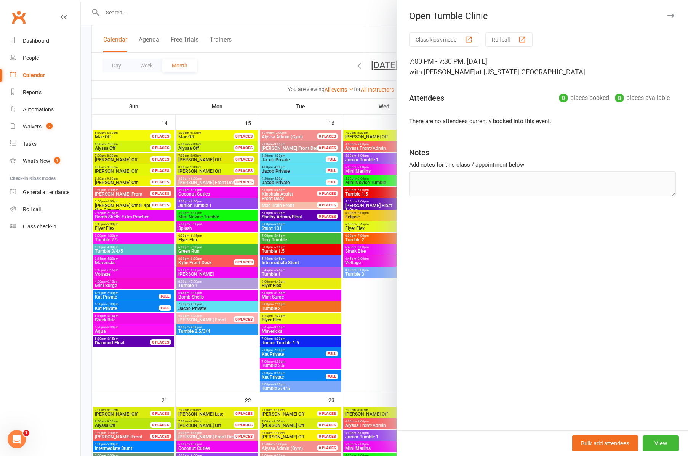
click at [677, 15] on div "Open Tumble Clinic" at bounding box center [542, 16] width 291 height 11
click at [672, 16] on icon "button" at bounding box center [672, 15] width 8 height 5
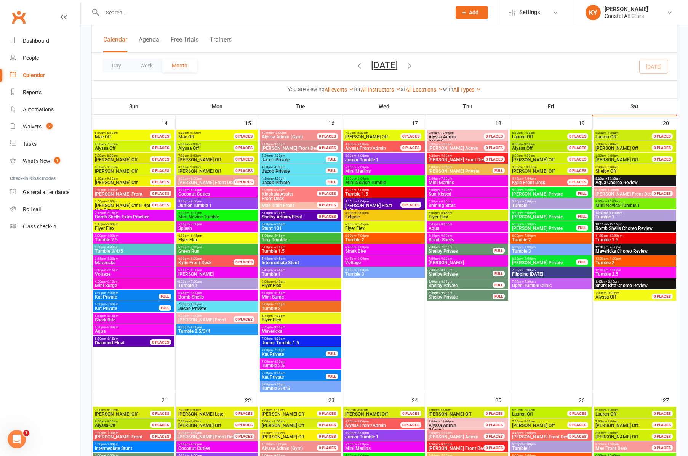
click at [519, 274] on span "Flipping [DATE]" at bounding box center [551, 274] width 79 height 5
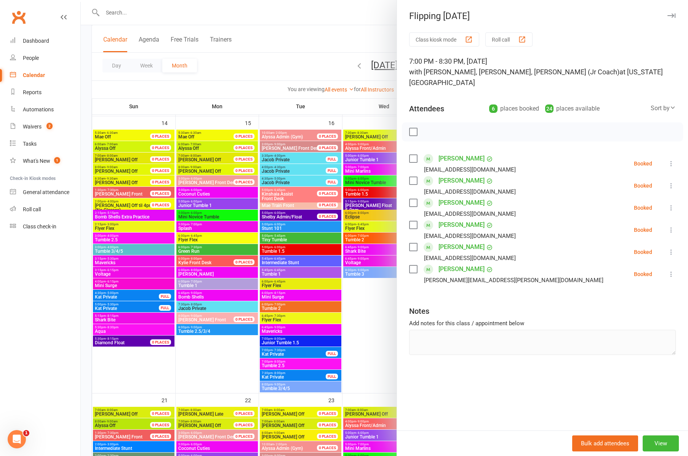
click at [673, 15] on icon "button" at bounding box center [672, 15] width 8 height 5
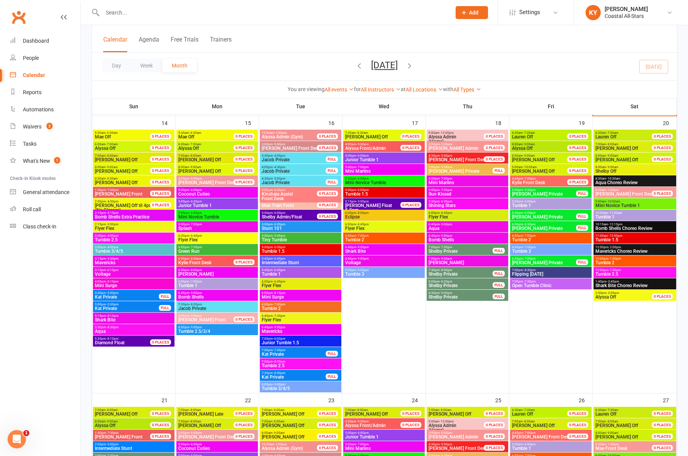
click at [627, 178] on span "8:30am - 10:30am" at bounding box center [635, 178] width 80 height 3
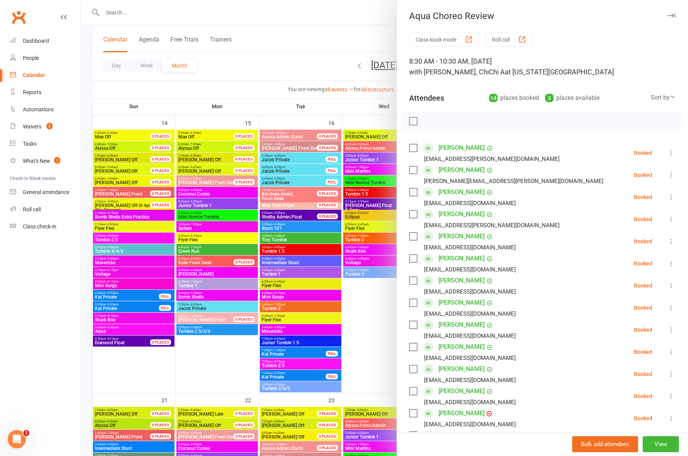
click at [671, 15] on icon "button" at bounding box center [672, 15] width 8 height 5
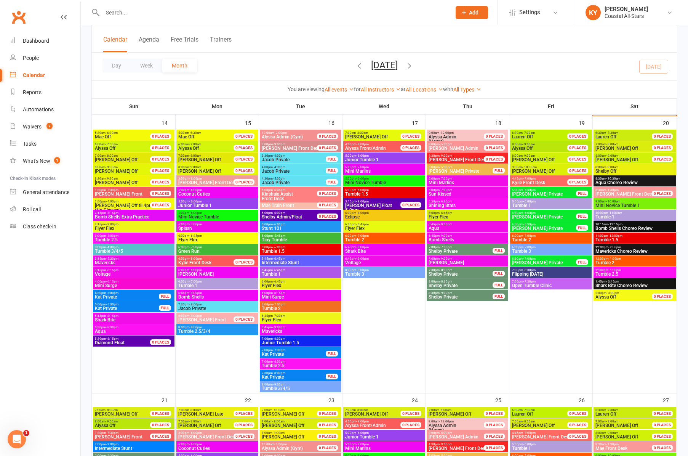
click at [620, 204] on span "Mini Novice Tumble 1" at bounding box center [635, 205] width 80 height 5
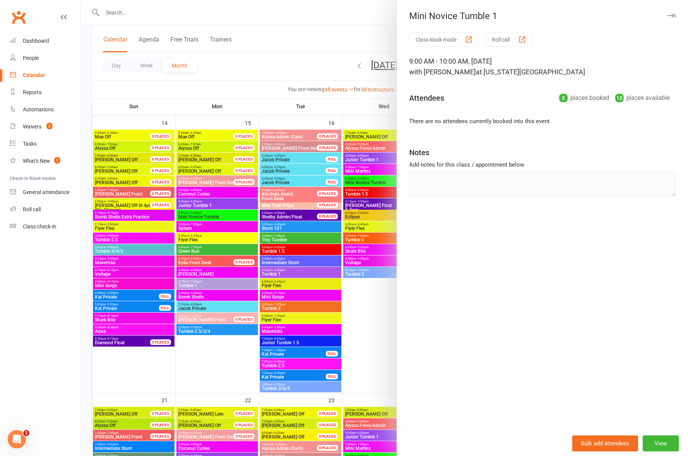
click at [671, 17] on icon "button" at bounding box center [672, 15] width 8 height 5
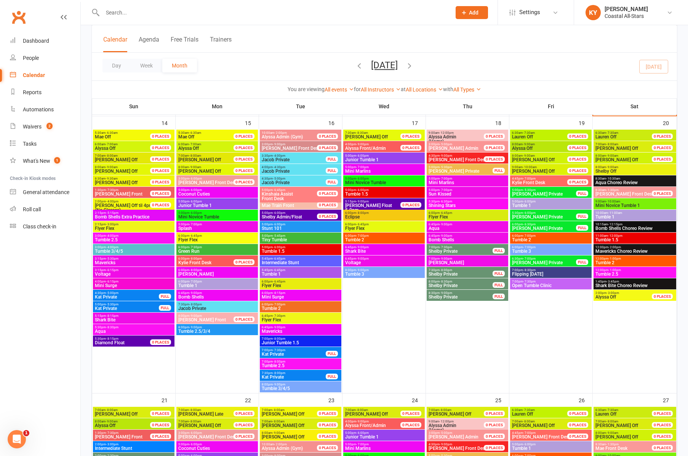
click at [601, 215] on span "Tumble 1" at bounding box center [635, 217] width 80 height 5
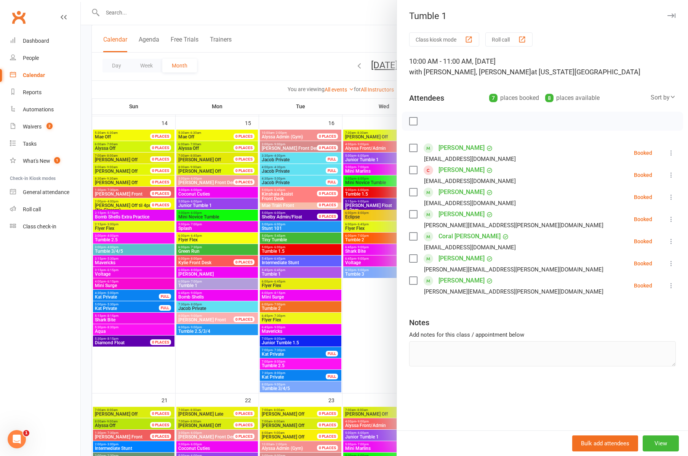
click at [670, 13] on icon "button" at bounding box center [672, 15] width 8 height 5
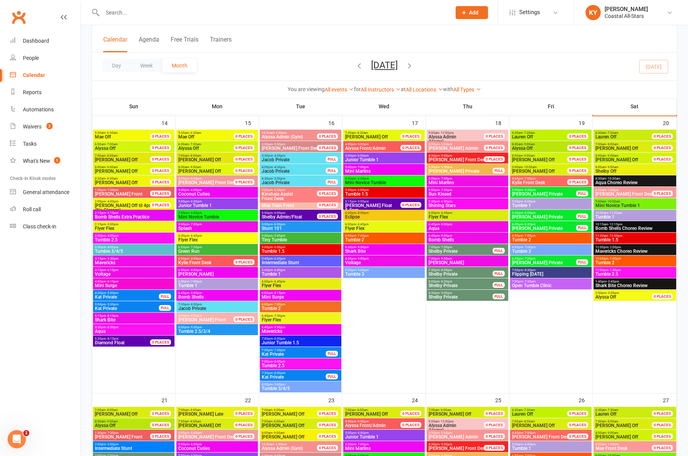
click at [622, 241] on span "Tumble 1.5" at bounding box center [635, 239] width 80 height 5
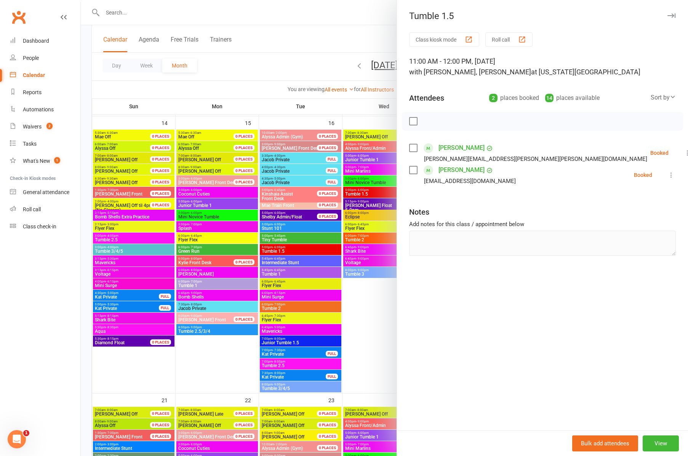
click at [670, 14] on icon "button" at bounding box center [672, 15] width 8 height 5
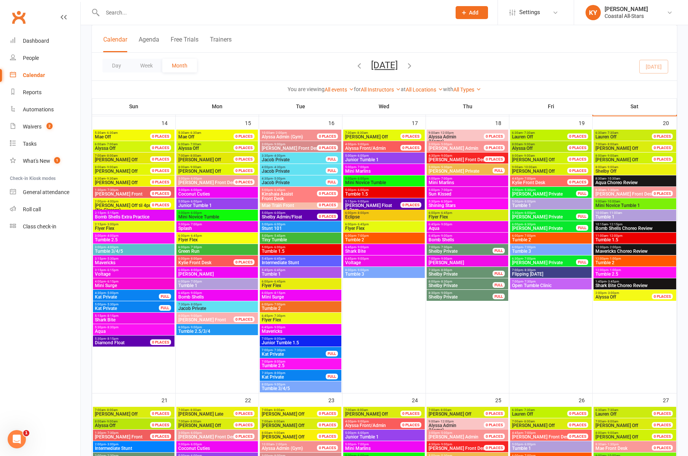
click at [617, 261] on span "Tumble 2" at bounding box center [635, 262] width 80 height 5
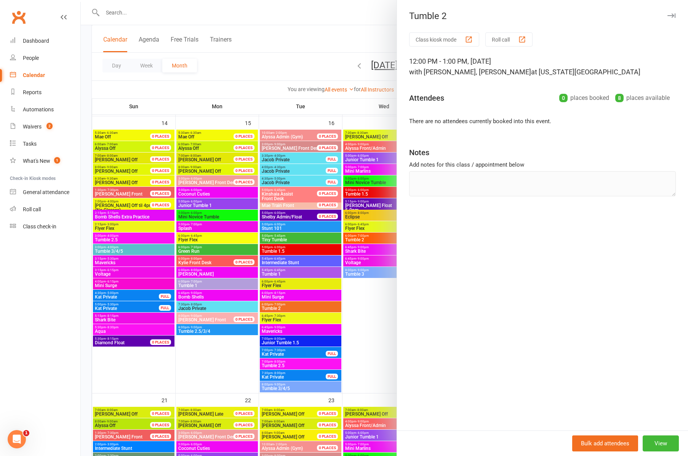
click at [670, 16] on icon "button" at bounding box center [672, 15] width 8 height 5
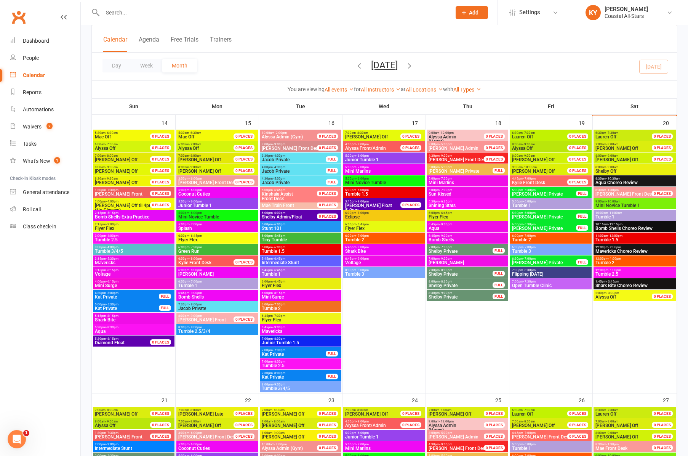
click at [606, 274] on span "Tumble 2.5" at bounding box center [635, 274] width 80 height 5
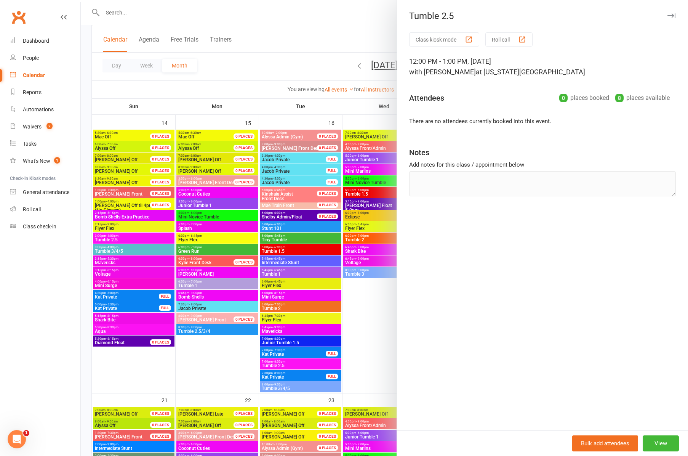
click at [671, 16] on icon "button" at bounding box center [672, 15] width 8 height 5
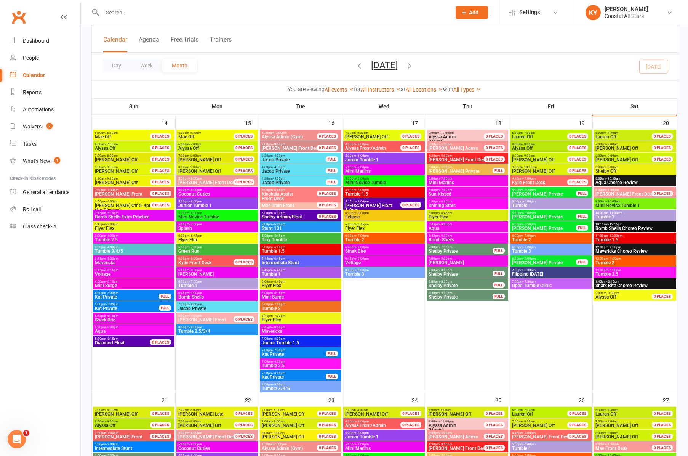
click at [613, 248] on span "- 2:00pm" at bounding box center [615, 246] width 13 height 3
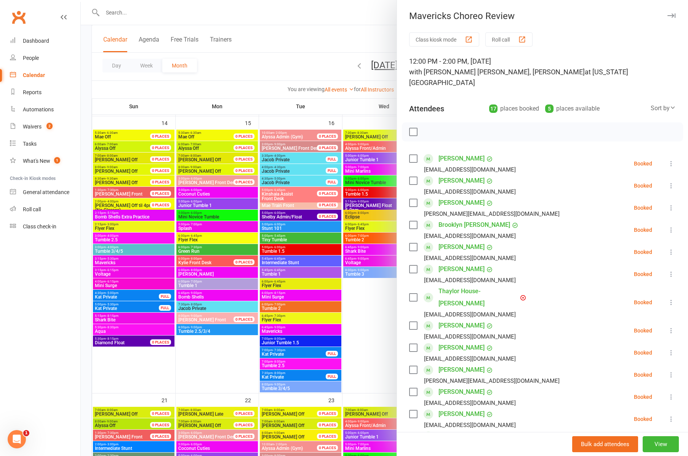
click at [673, 17] on icon "button" at bounding box center [672, 15] width 8 height 5
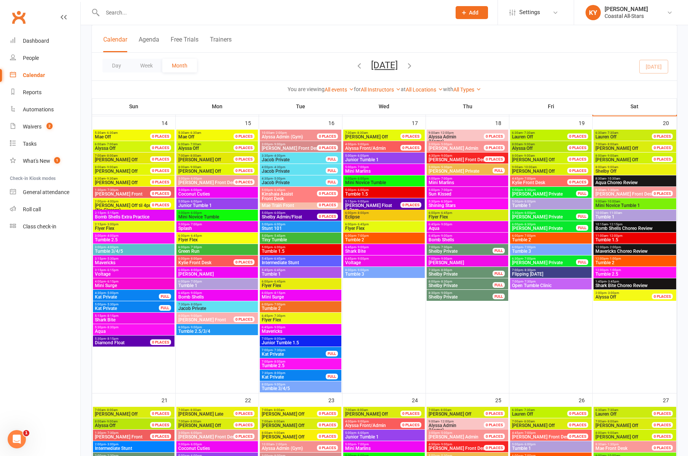
click at [620, 179] on span "8:30am - 10:30am" at bounding box center [635, 178] width 80 height 3
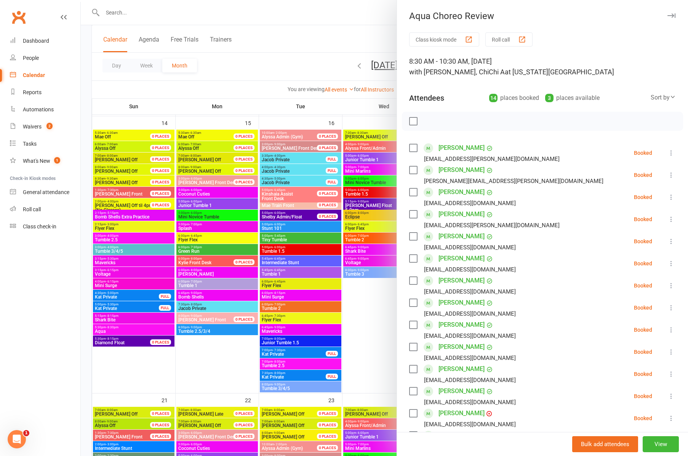
click at [671, 15] on icon "button" at bounding box center [672, 15] width 8 height 5
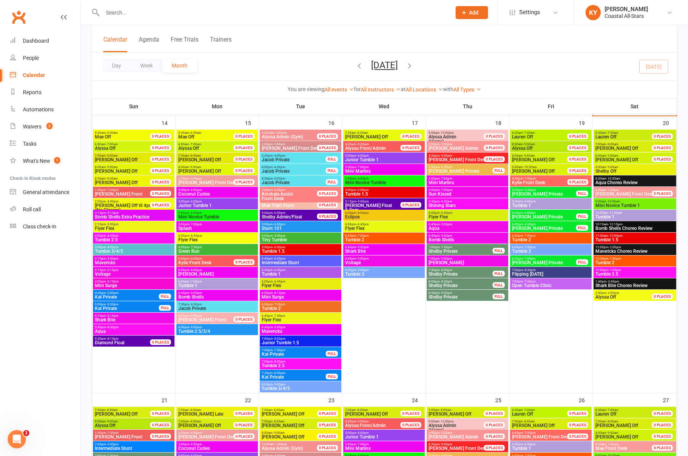
click at [613, 226] on span "Bomb Shells Choreo Review" at bounding box center [635, 228] width 80 height 5
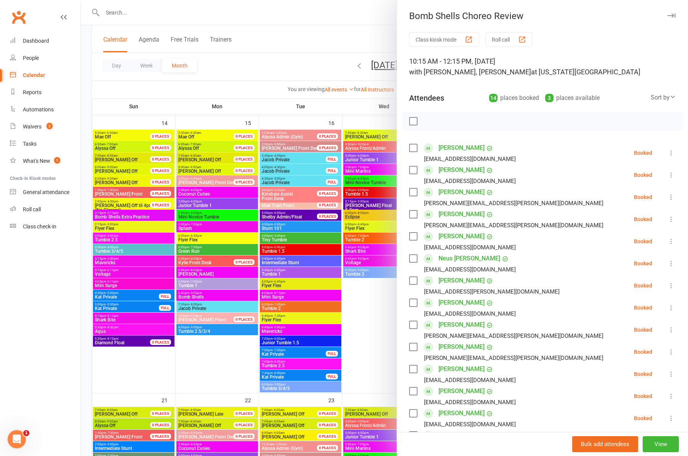
drag, startPoint x: 674, startPoint y: 16, endPoint x: 673, endPoint y: 26, distance: 10.3
click at [674, 16] on icon "button" at bounding box center [672, 15] width 8 height 5
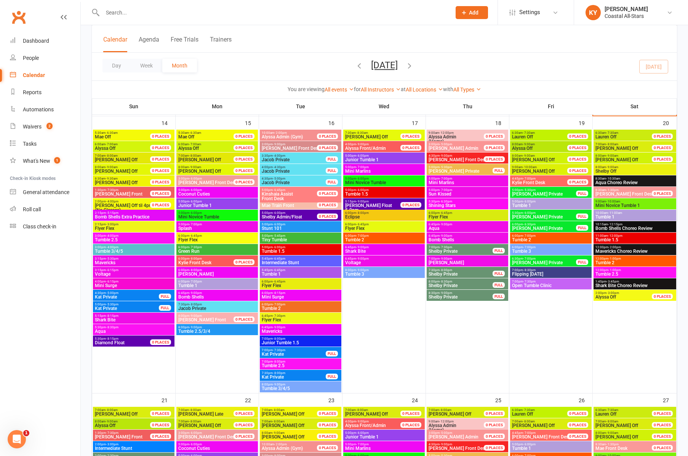
click at [610, 249] on span "Mavericks Choreo Review" at bounding box center [635, 251] width 80 height 5
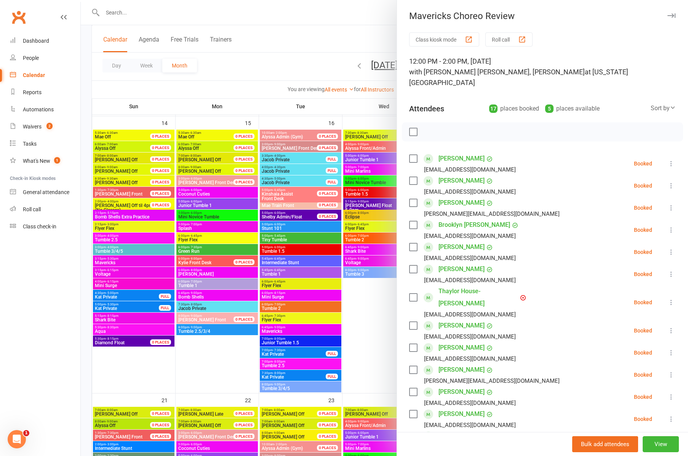
click at [673, 14] on icon "button" at bounding box center [672, 15] width 8 height 5
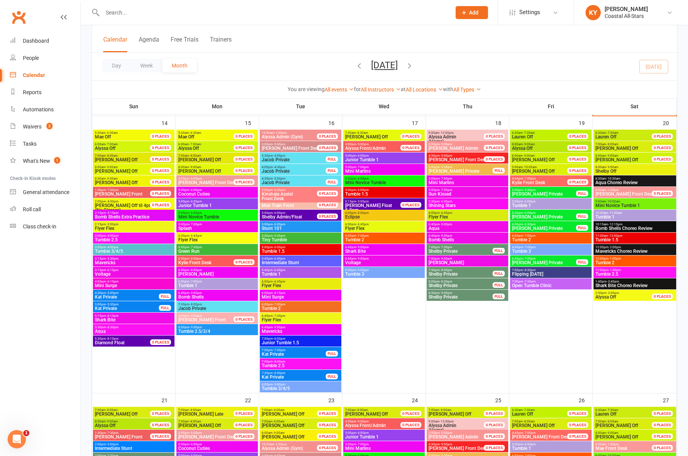
click at [615, 283] on span "Shark Bite Choreo Review" at bounding box center [635, 285] width 80 height 5
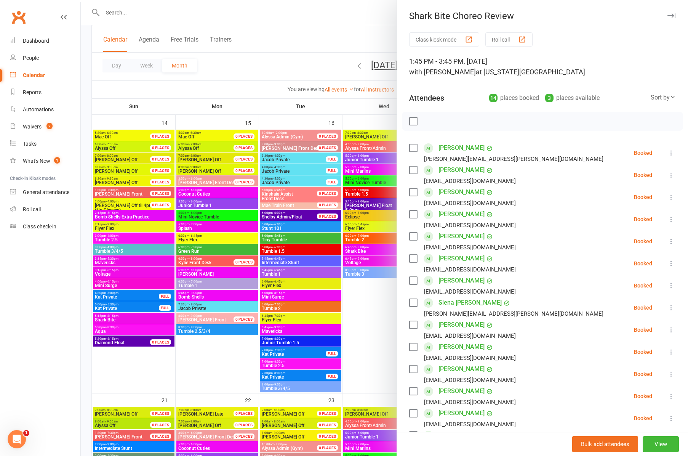
click at [672, 15] on icon "button" at bounding box center [672, 15] width 8 height 5
